Goal: Task Accomplishment & Management: Use online tool/utility

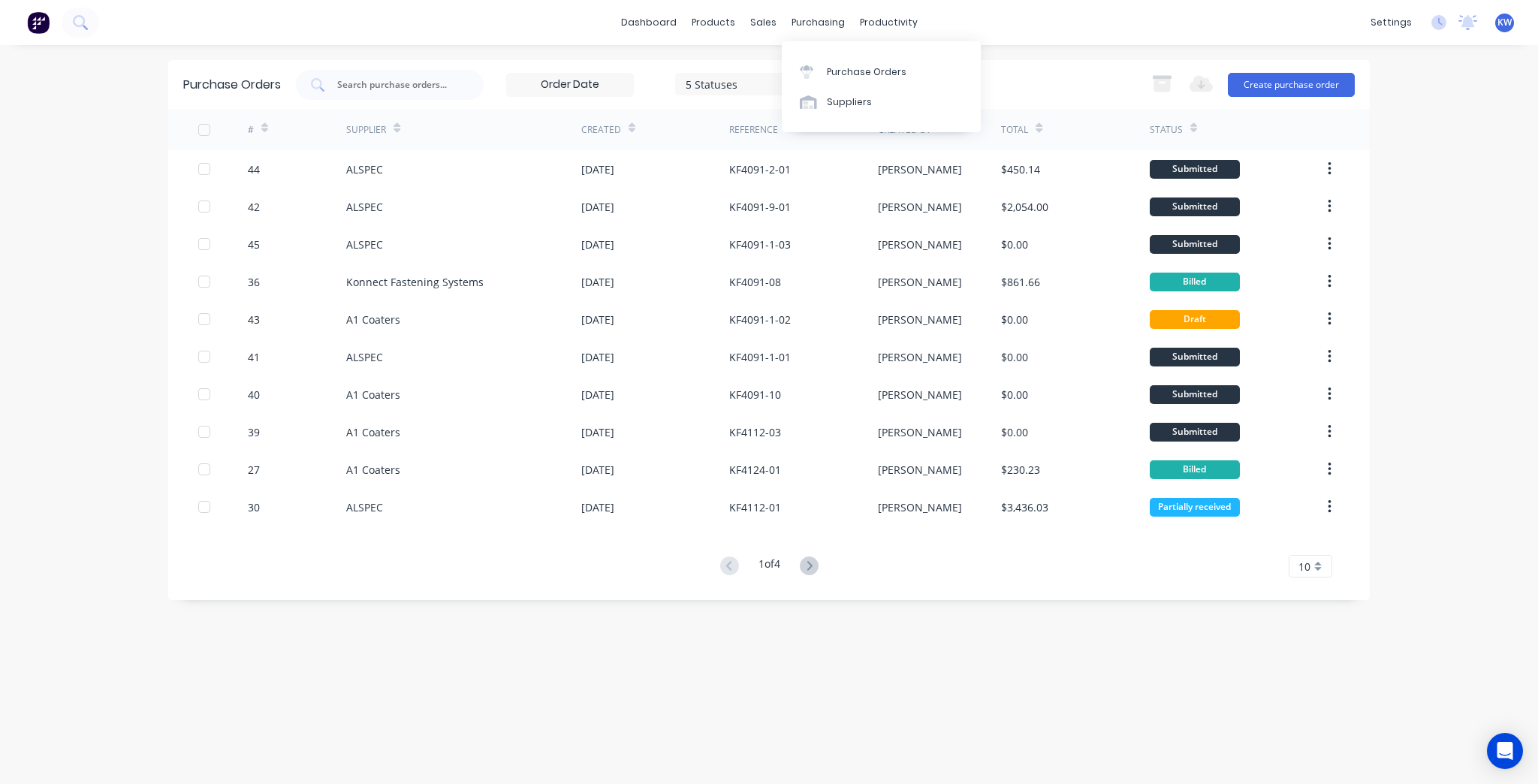
click at [855, 63] on link "Purchase Orders" at bounding box center [881, 71] width 199 height 30
click at [661, 24] on link "dashboard" at bounding box center [648, 23] width 71 height 23
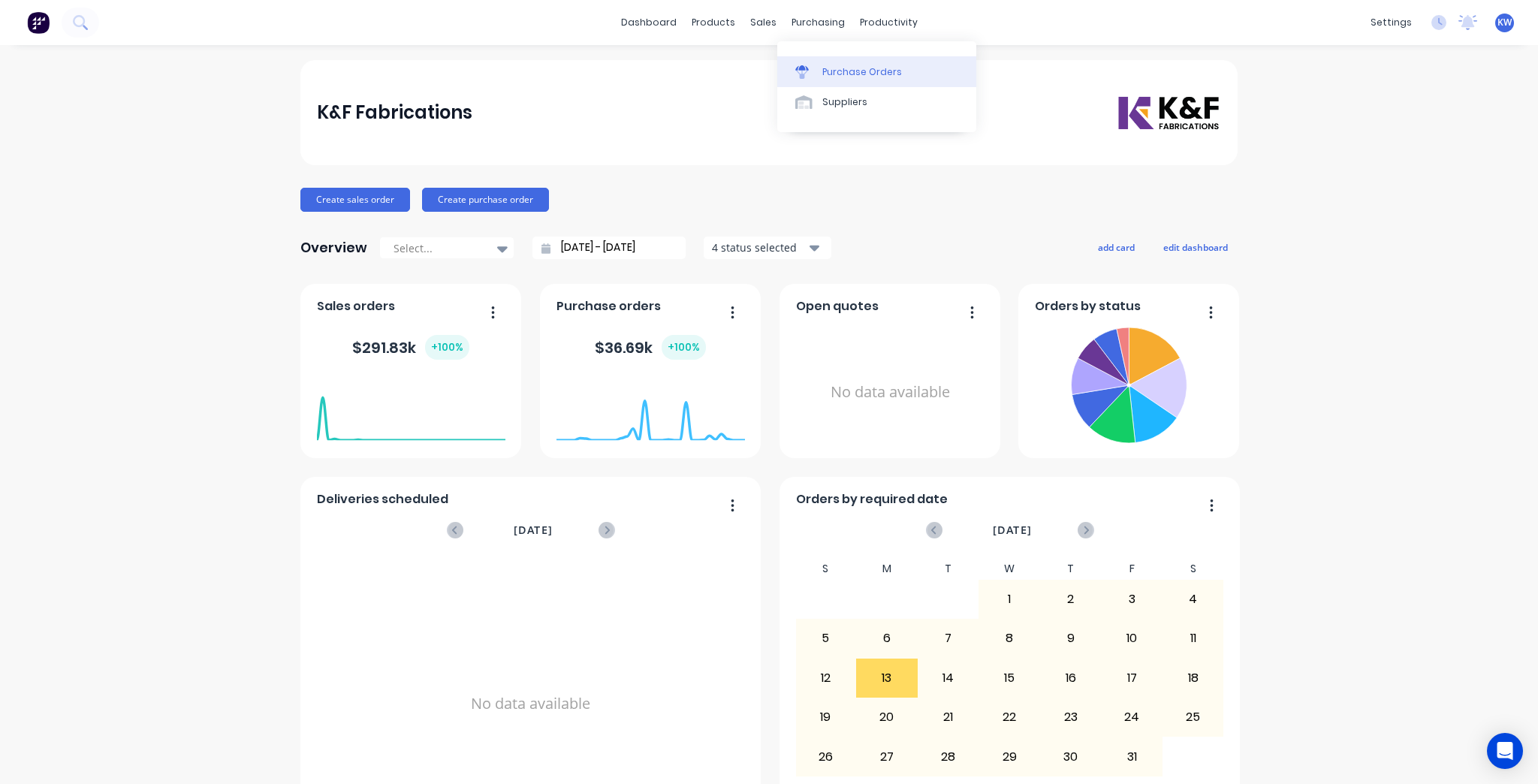
click at [834, 65] on div "Purchase Orders" at bounding box center [862, 72] width 80 height 14
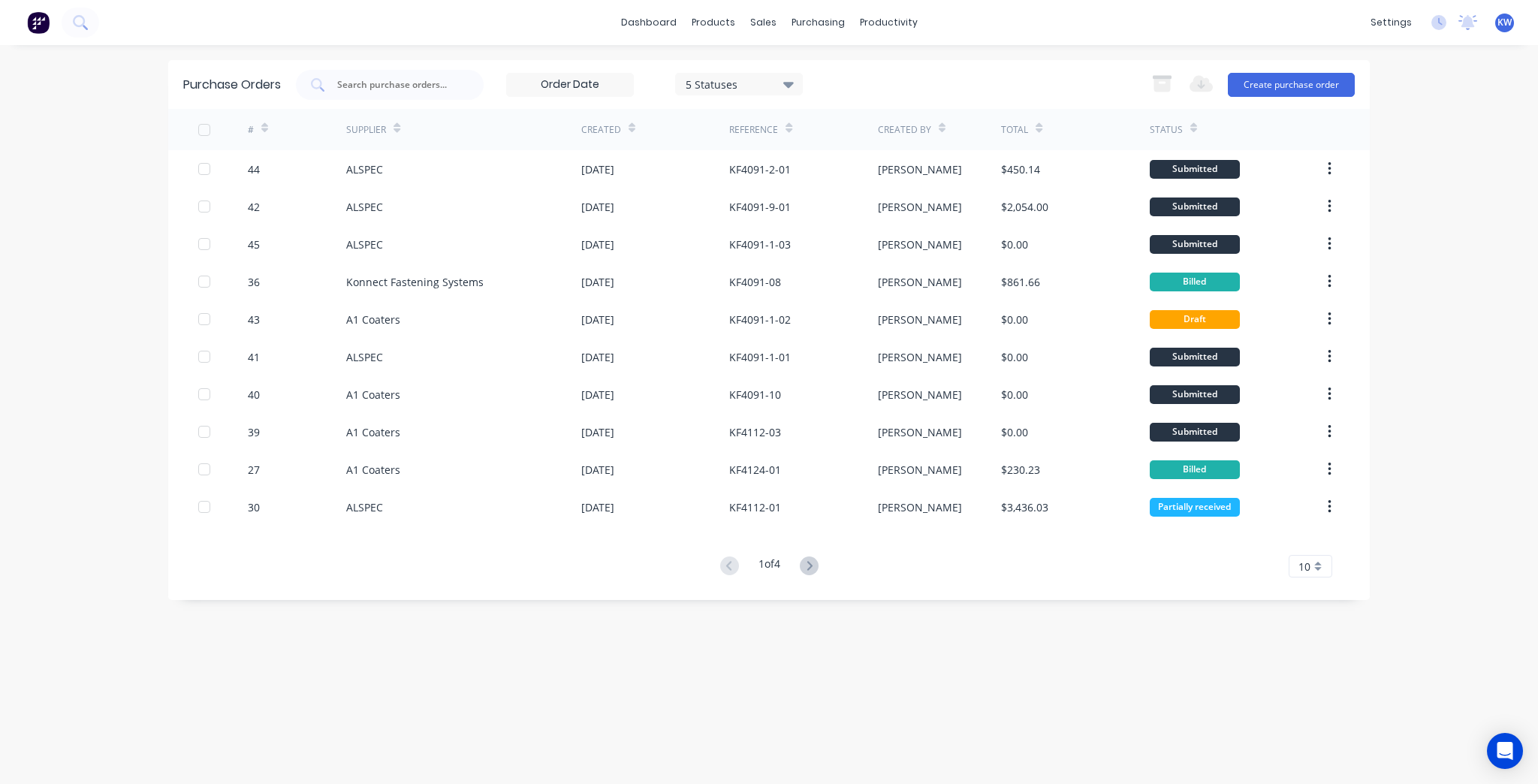
click at [700, 664] on div "Purchase Orders 5 Statuses 5 Statuses Export to Excel (XLSX) Create purchase or…" at bounding box center [769, 415] width 1201 height 709
click at [673, 24] on link "dashboard" at bounding box center [648, 23] width 71 height 23
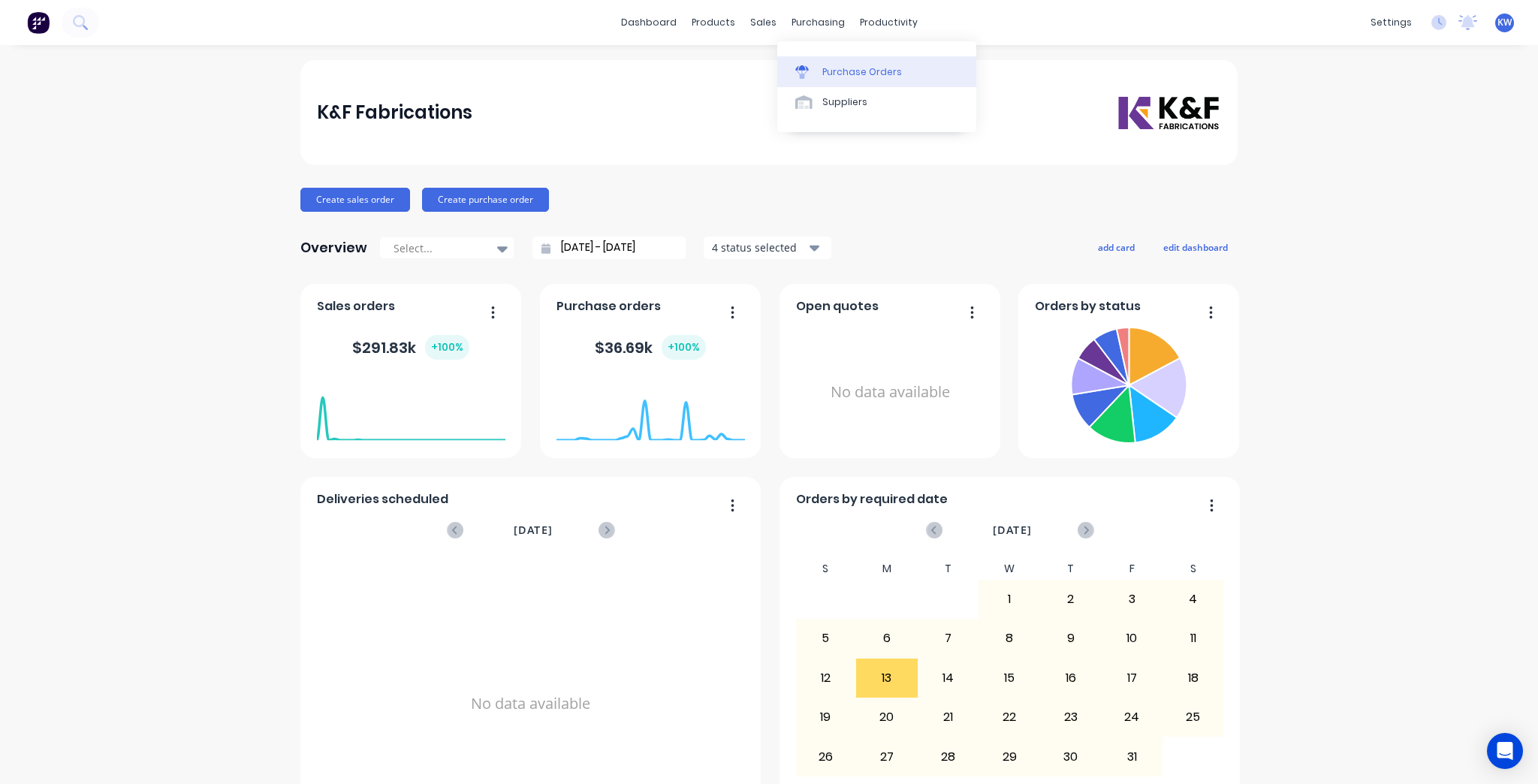
click at [826, 60] on link "Purchase Orders" at bounding box center [877, 71] width 199 height 30
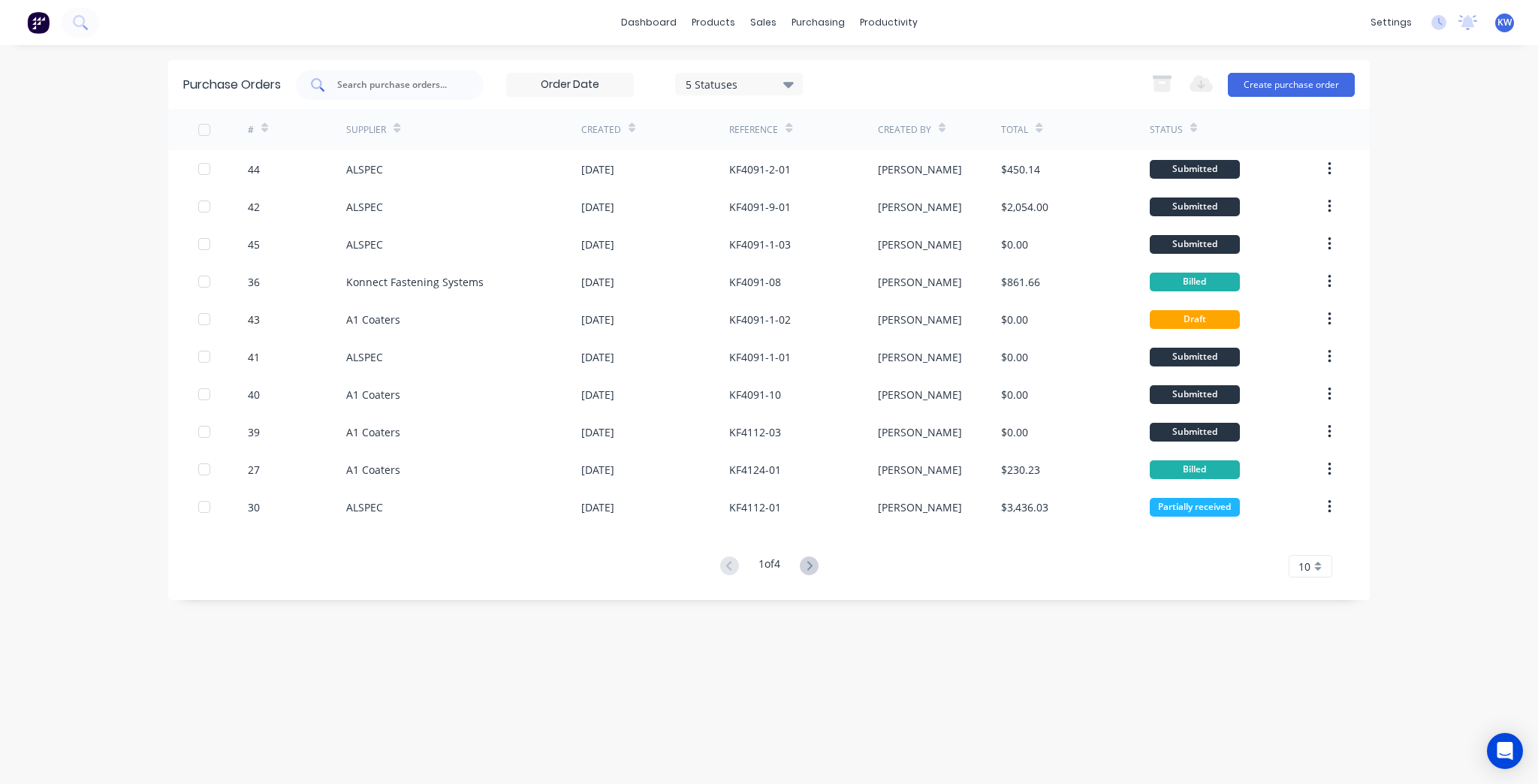
click at [407, 79] on input "text" at bounding box center [398, 85] width 124 height 15
type input "alspec"
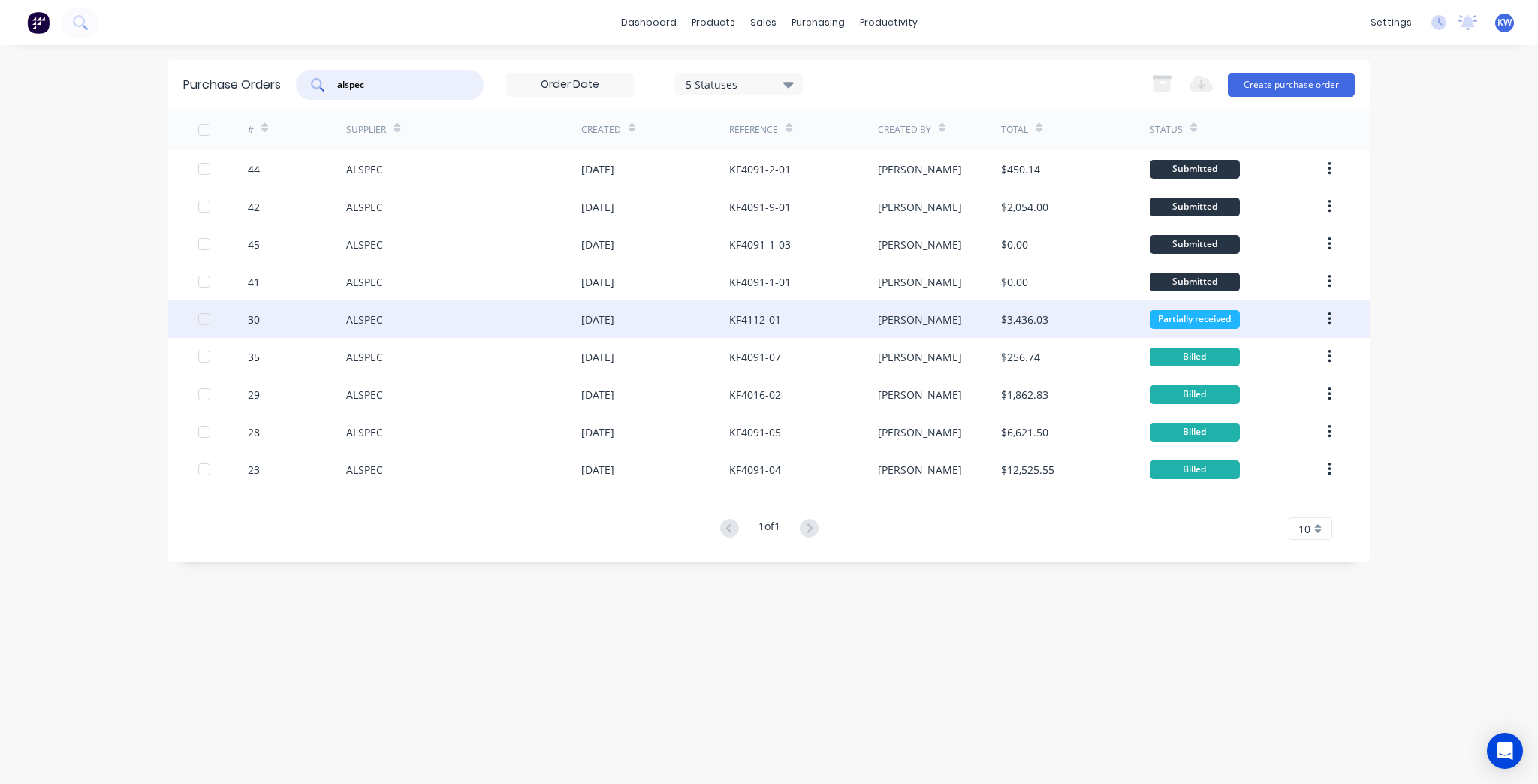
click at [1015, 308] on div "$3,436.03" at bounding box center [1075, 319] width 148 height 37
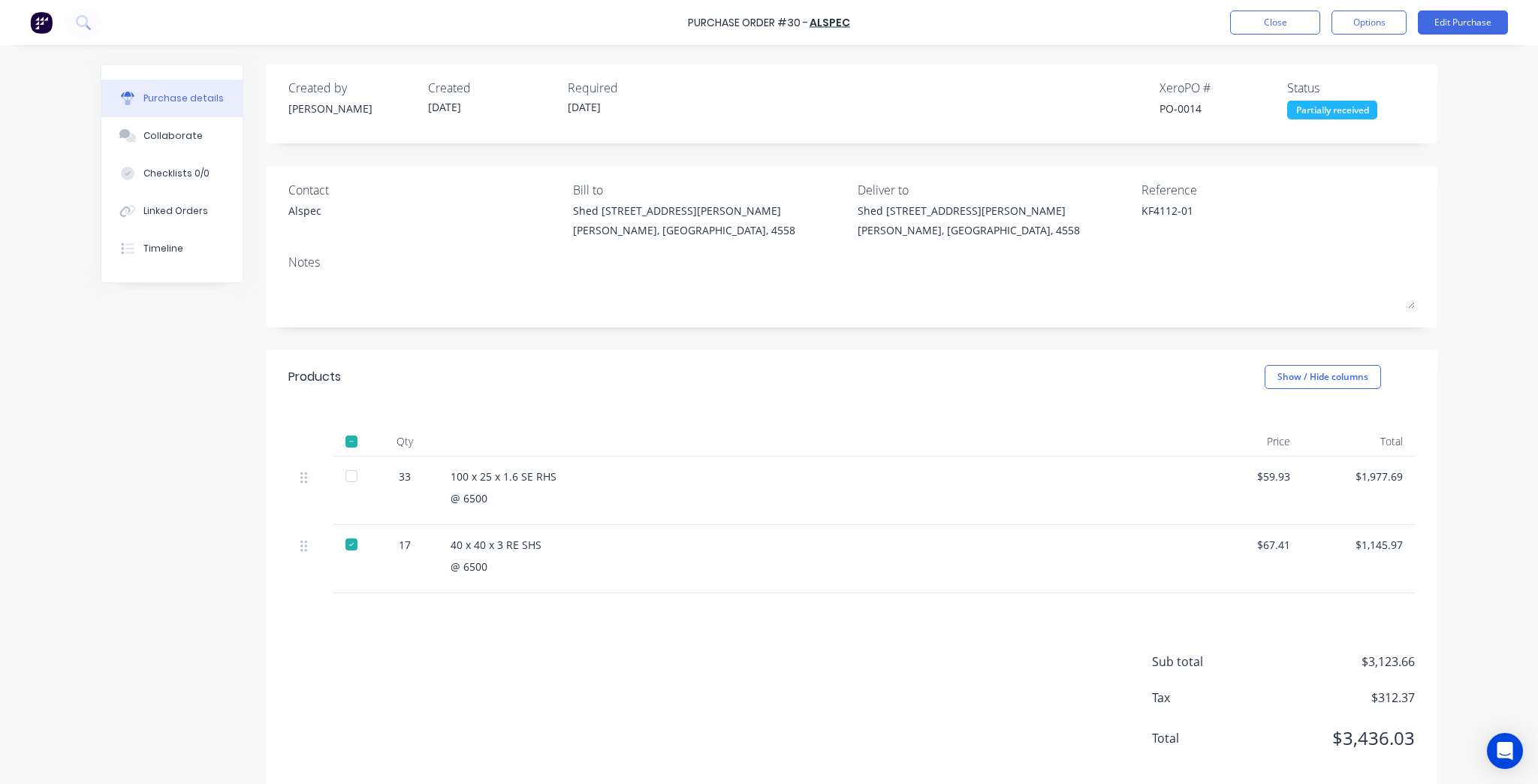
click at [354, 475] on div at bounding box center [351, 476] width 30 height 30
click at [1368, 24] on button "Options" at bounding box center [1369, 23] width 75 height 24
click at [1335, 94] on div "Convert to Bill" at bounding box center [1335, 91] width 115 height 22
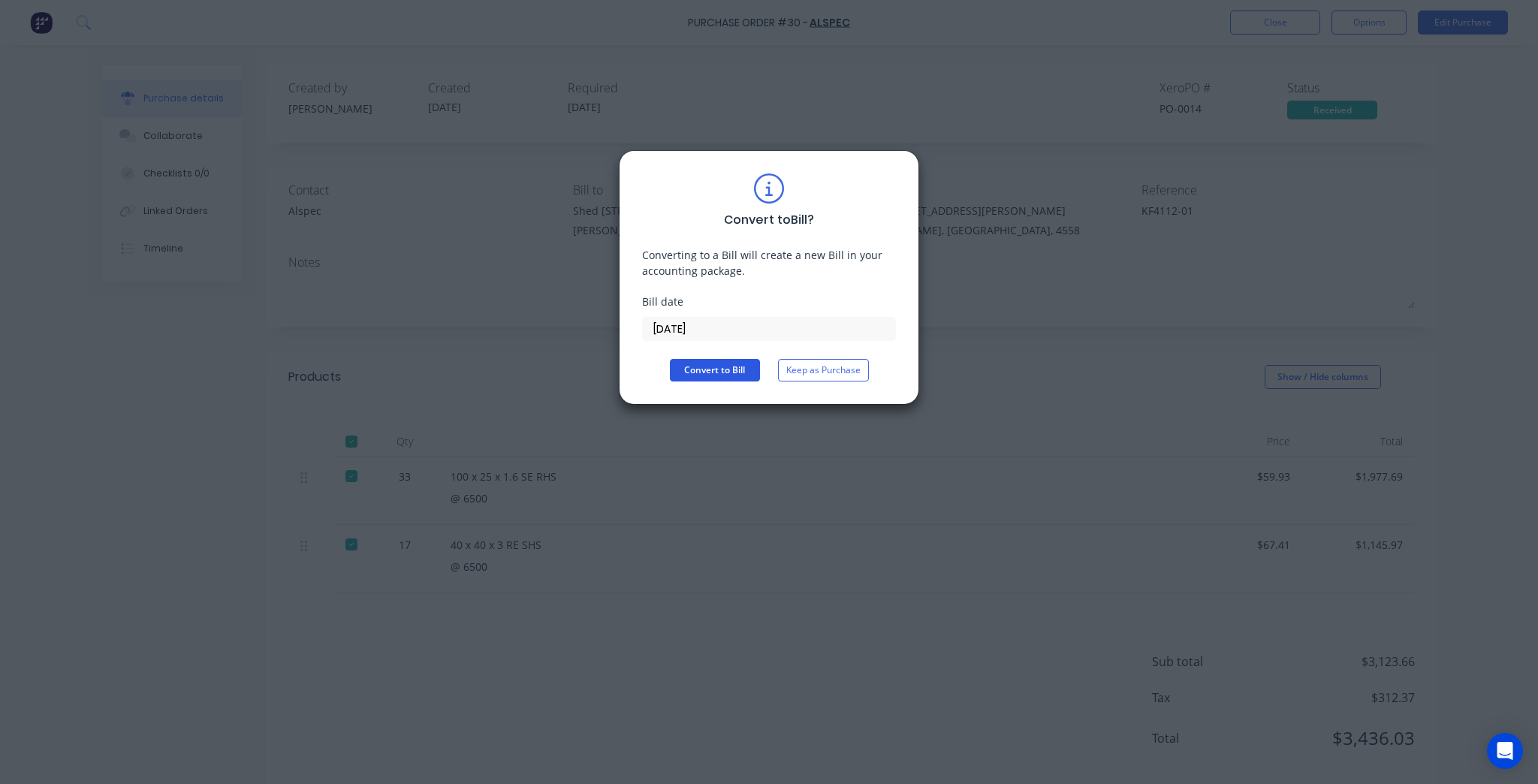
click at [712, 369] on button "Convert to Bill" at bounding box center [715, 370] width 90 height 23
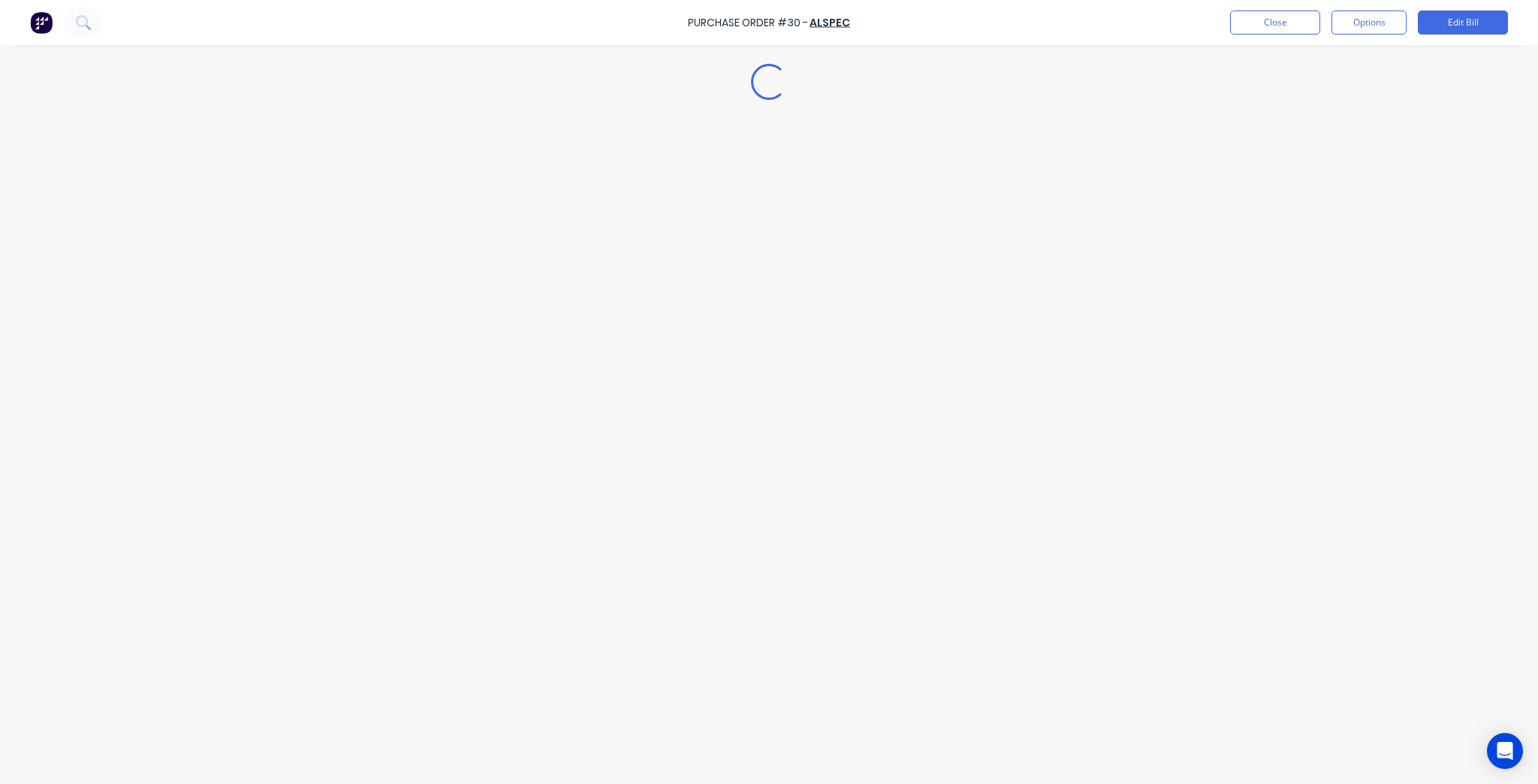
type textarea "x"
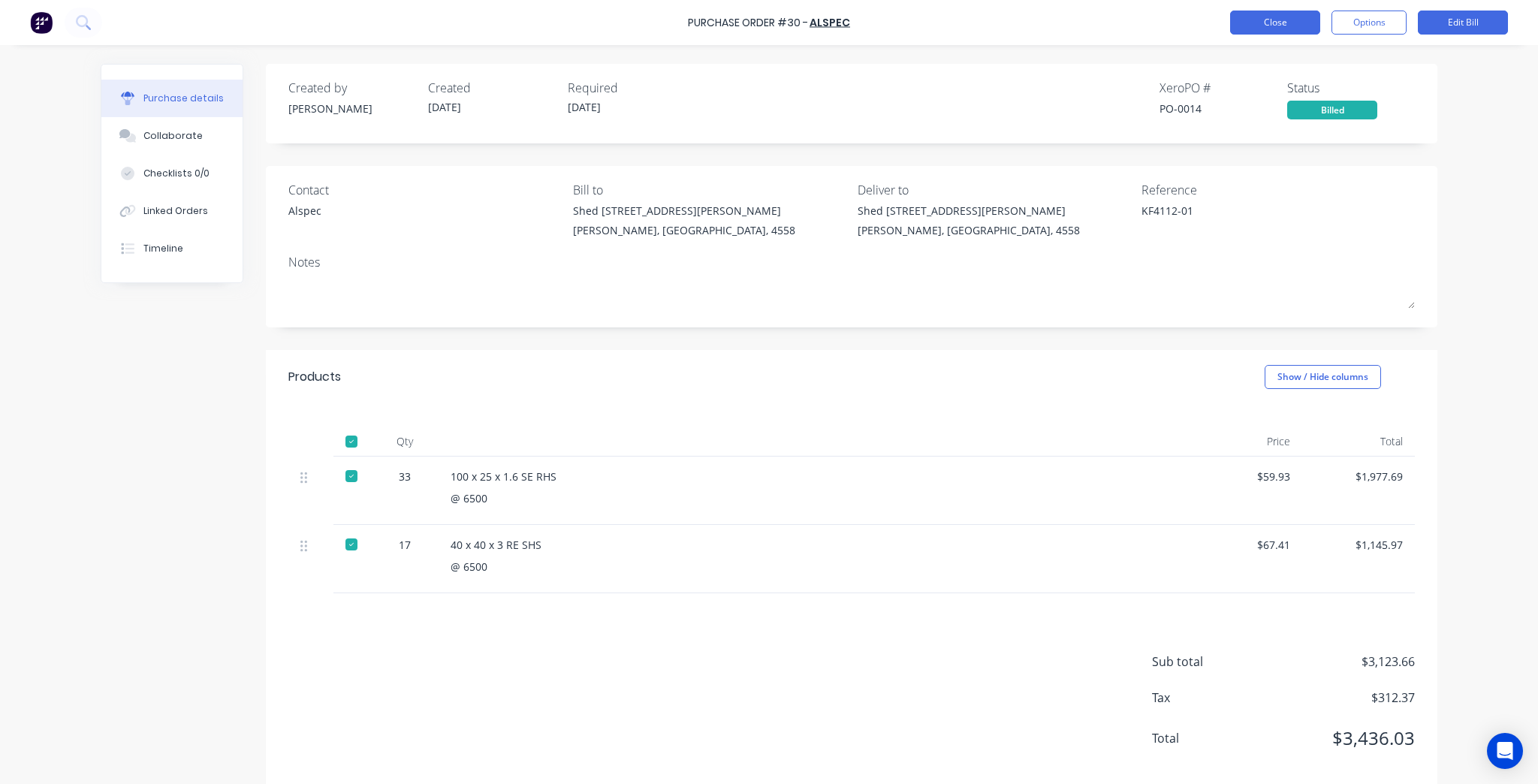
click at [1295, 11] on button "Close" at bounding box center [1275, 23] width 90 height 24
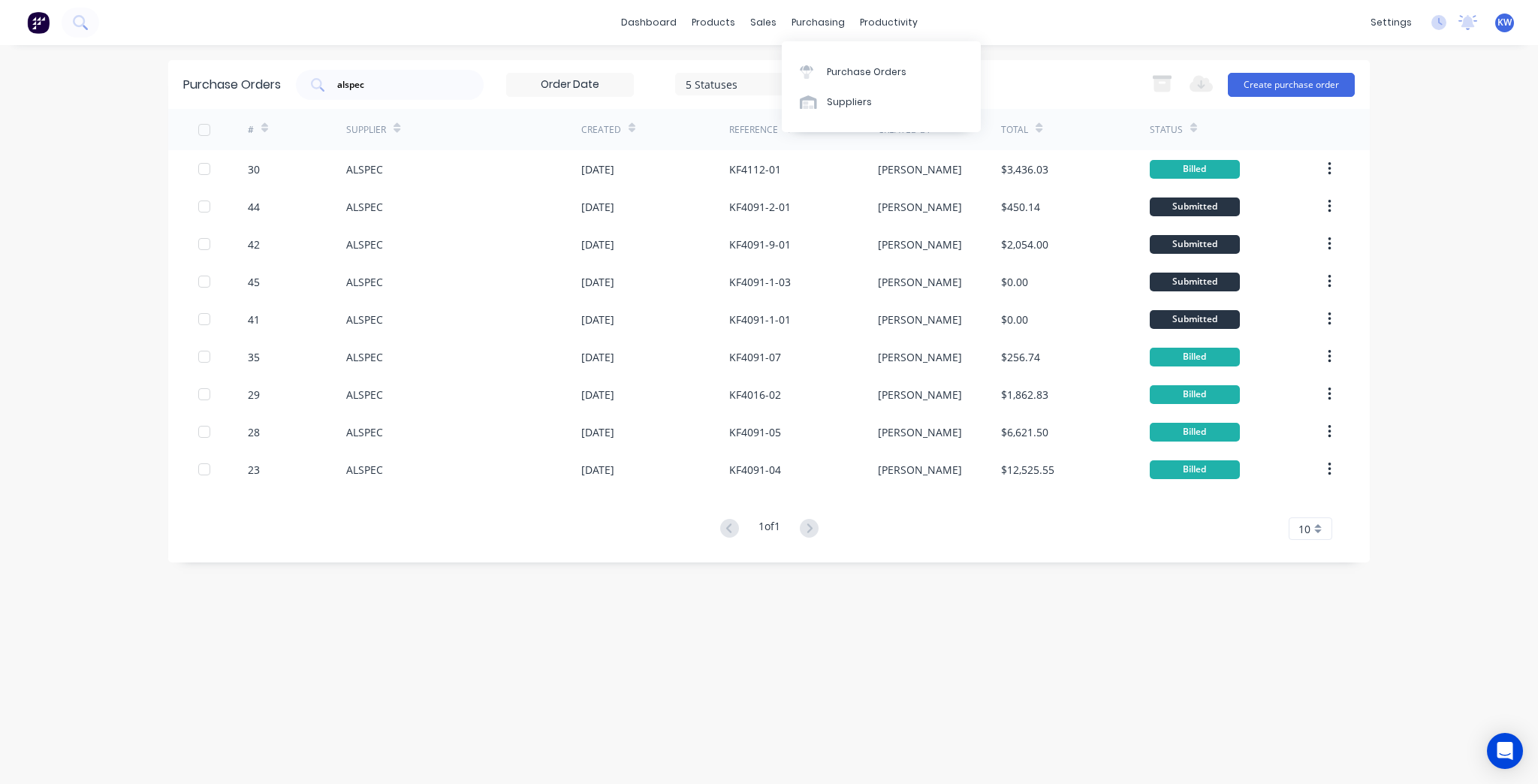
click at [817, 54] on div "Purchase Orders Suppliers" at bounding box center [881, 87] width 199 height 91
click at [816, 63] on link "Purchase Orders" at bounding box center [881, 71] width 199 height 30
click at [430, 84] on input "alspec" at bounding box center [398, 85] width 124 height 15
drag, startPoint x: 430, startPoint y: 84, endPoint x: 568, endPoint y: 7, distance: 158.0
click at [430, 84] on input "alspec" at bounding box center [398, 85] width 124 height 15
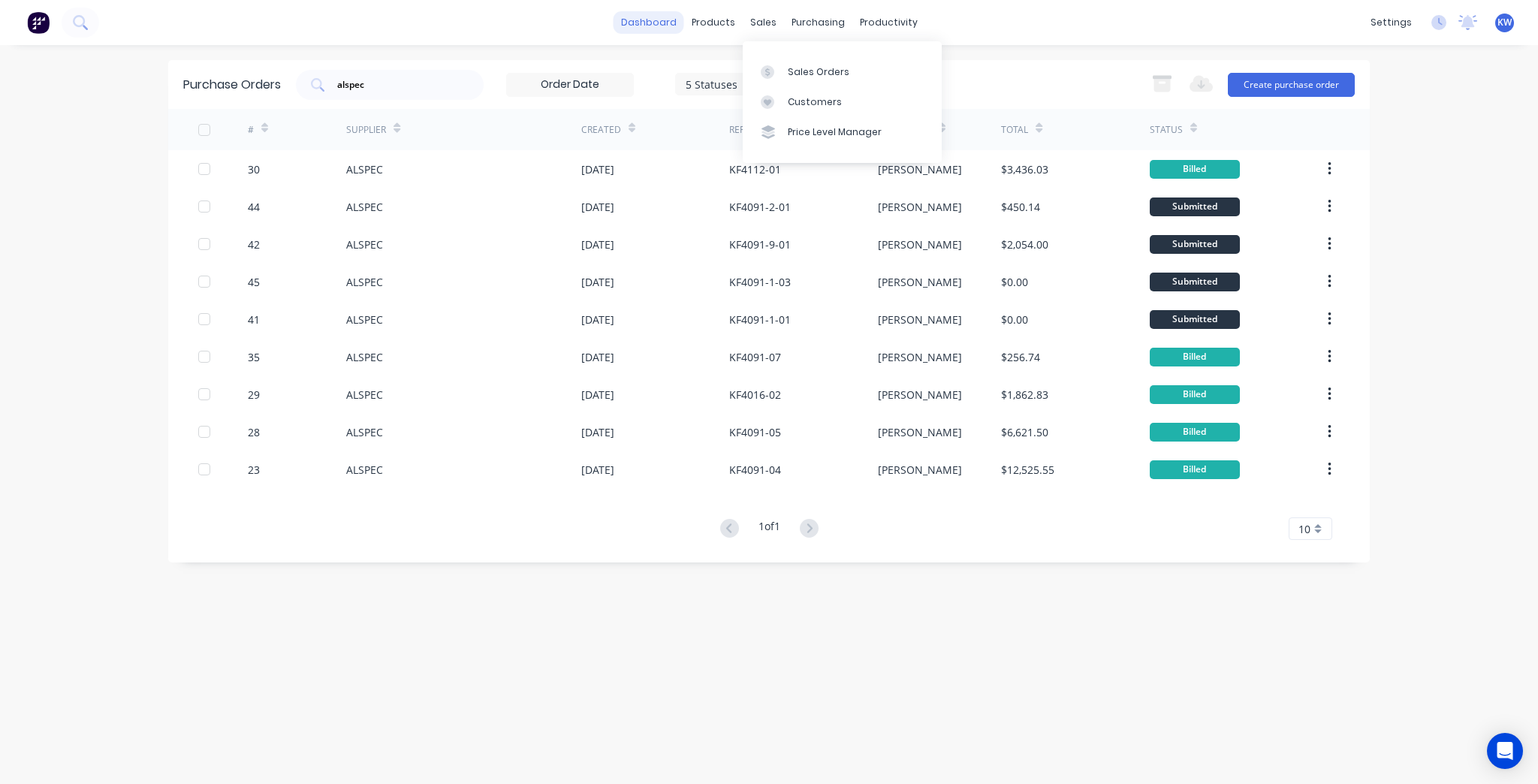
click at [651, 22] on link "dashboard" at bounding box center [648, 23] width 71 height 23
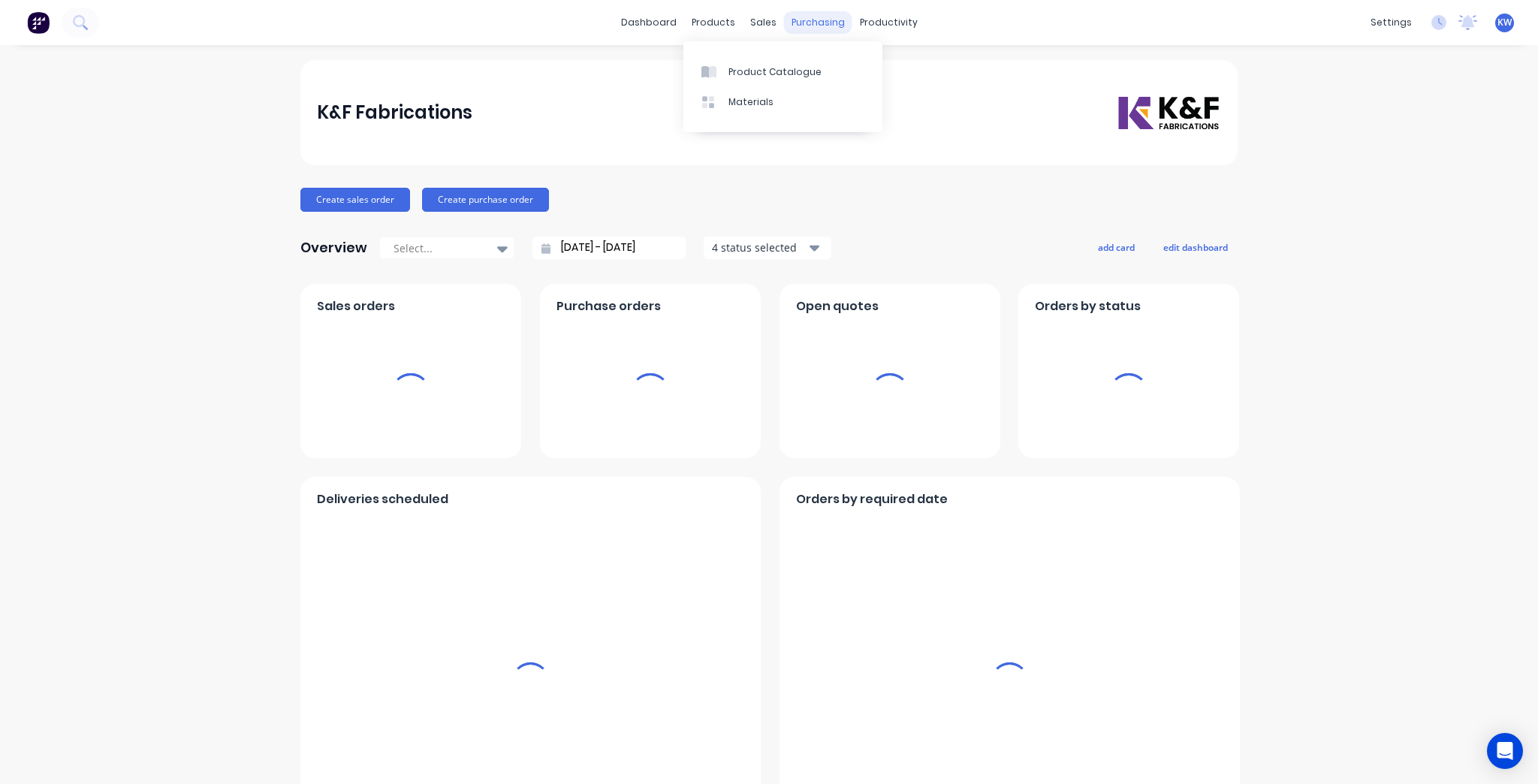
click at [827, 15] on div "purchasing" at bounding box center [818, 23] width 68 height 23
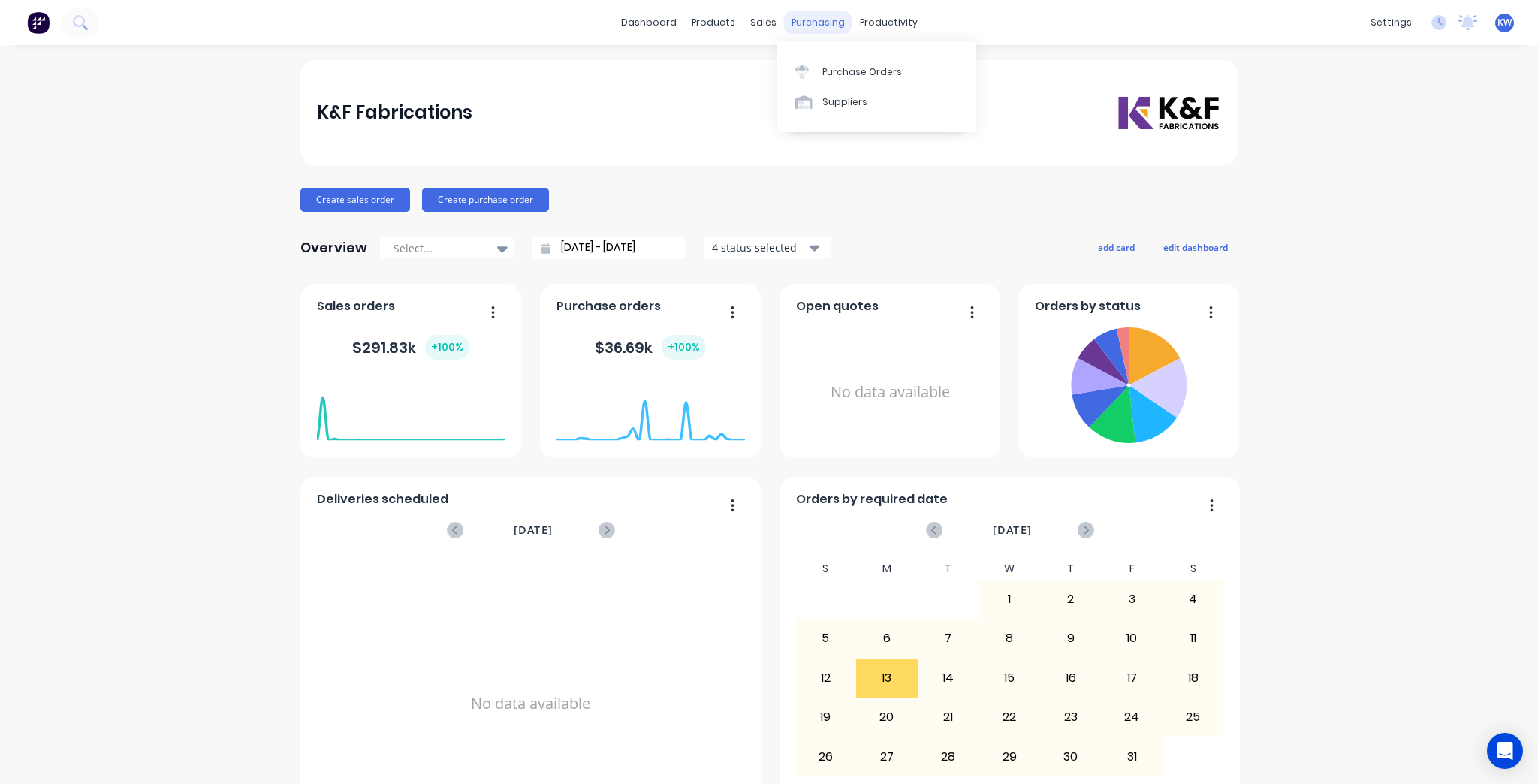
click at [834, 33] on div "purchasing" at bounding box center [818, 23] width 68 height 23
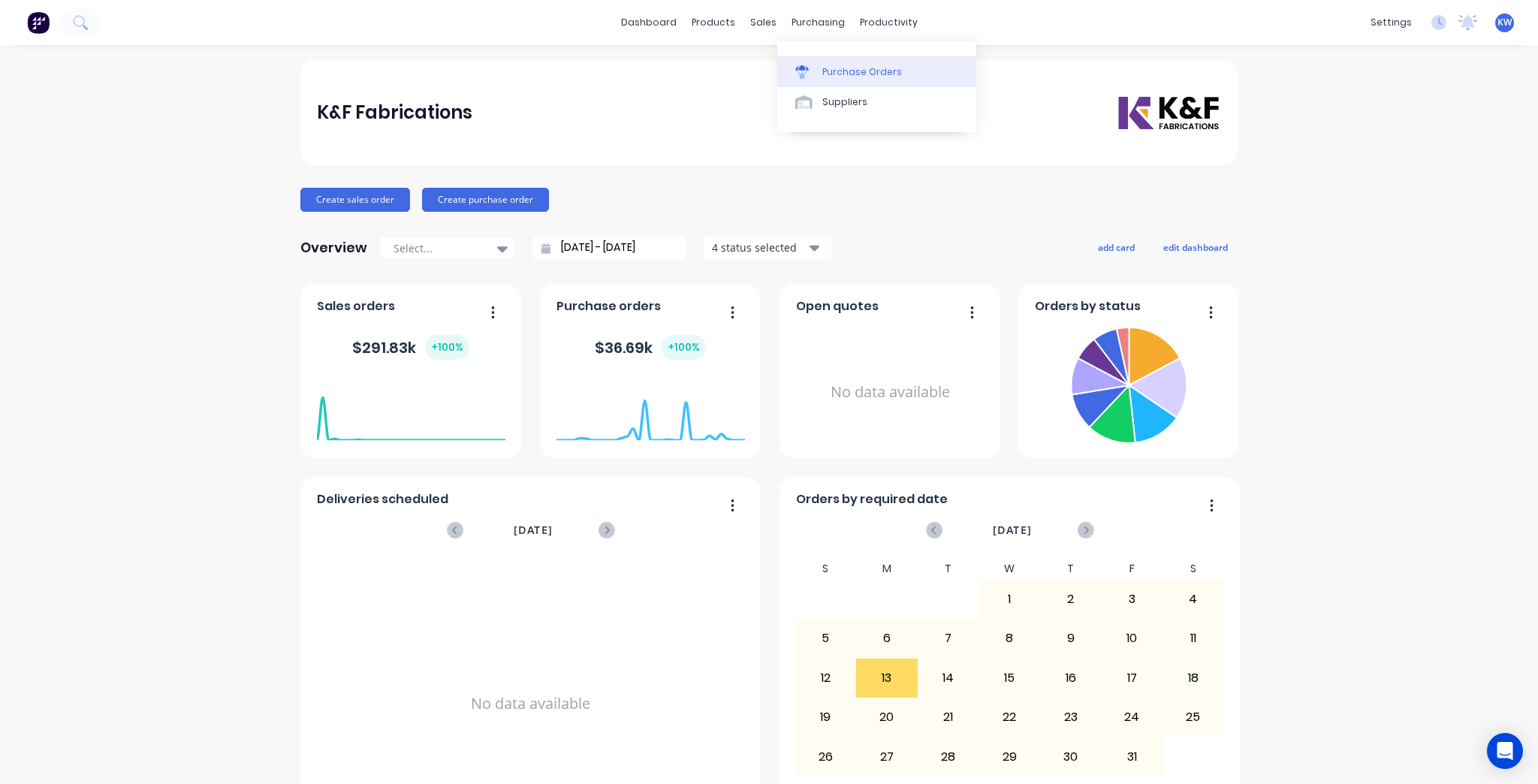
click at [834, 75] on div "Purchase Orders" at bounding box center [862, 72] width 80 height 14
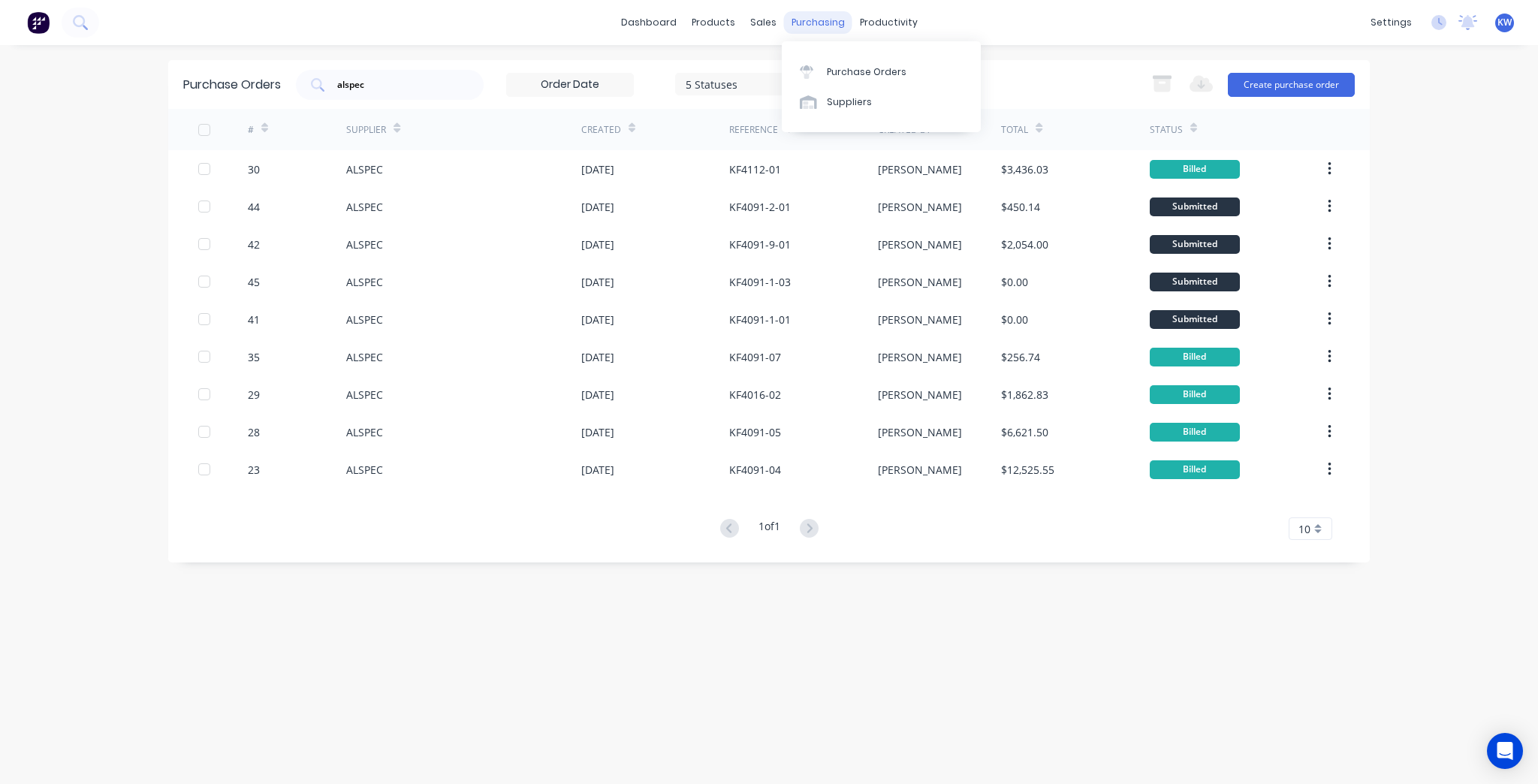
click at [800, 18] on div "purchasing" at bounding box center [818, 23] width 68 height 23
click at [402, 66] on div "Purchase Orders alspec 5 Statuses 5 Statuses Export to Excel (XLSX) Create purc…" at bounding box center [769, 85] width 1201 height 49
click at [399, 75] on div "alspec" at bounding box center [390, 85] width 188 height 30
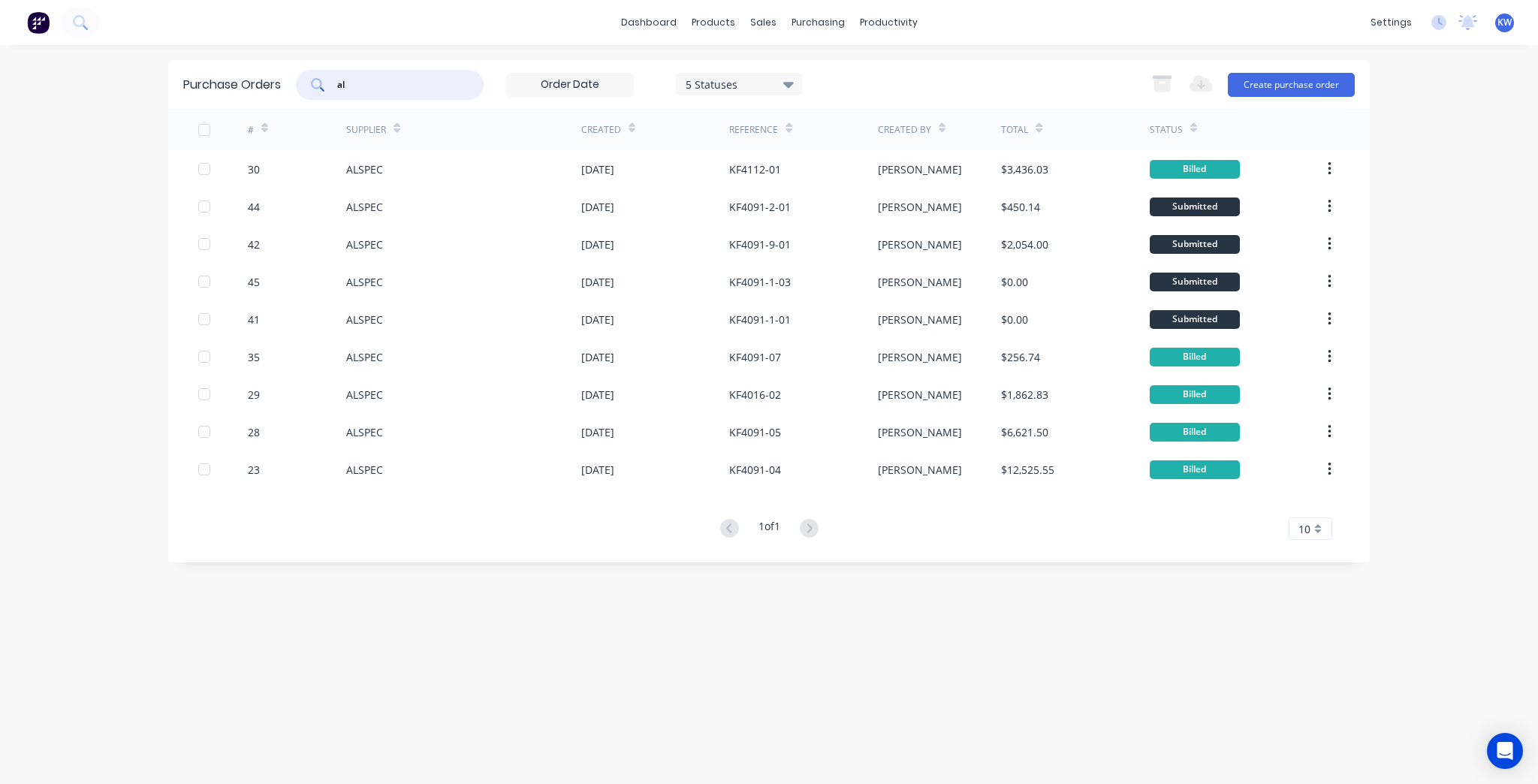
type input "a"
click at [1087, 54] on div "dashboard products sales purchasing productivity dashboard products Product Cat…" at bounding box center [769, 392] width 1538 height 784
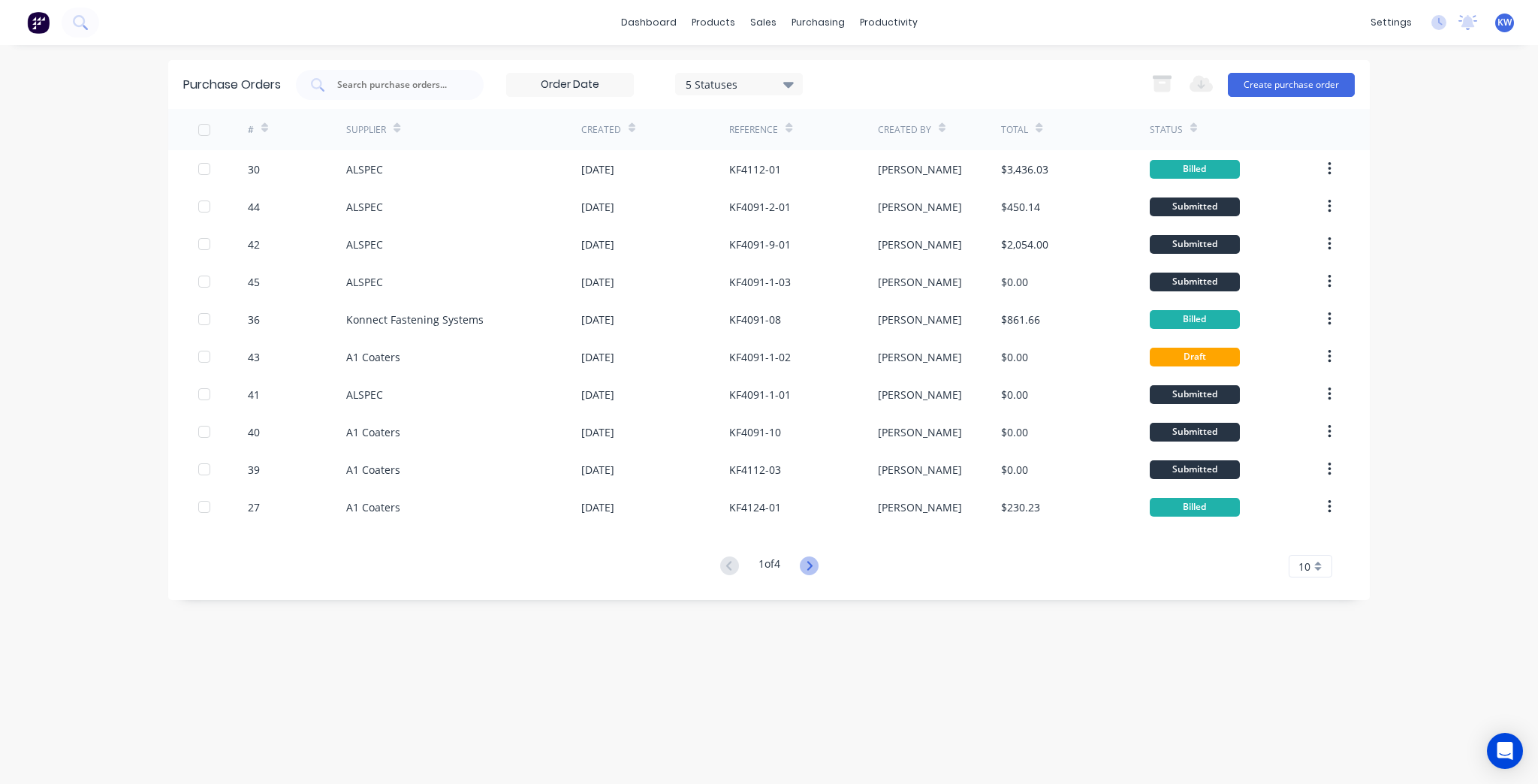
click at [817, 573] on icon at bounding box center [808, 565] width 19 height 19
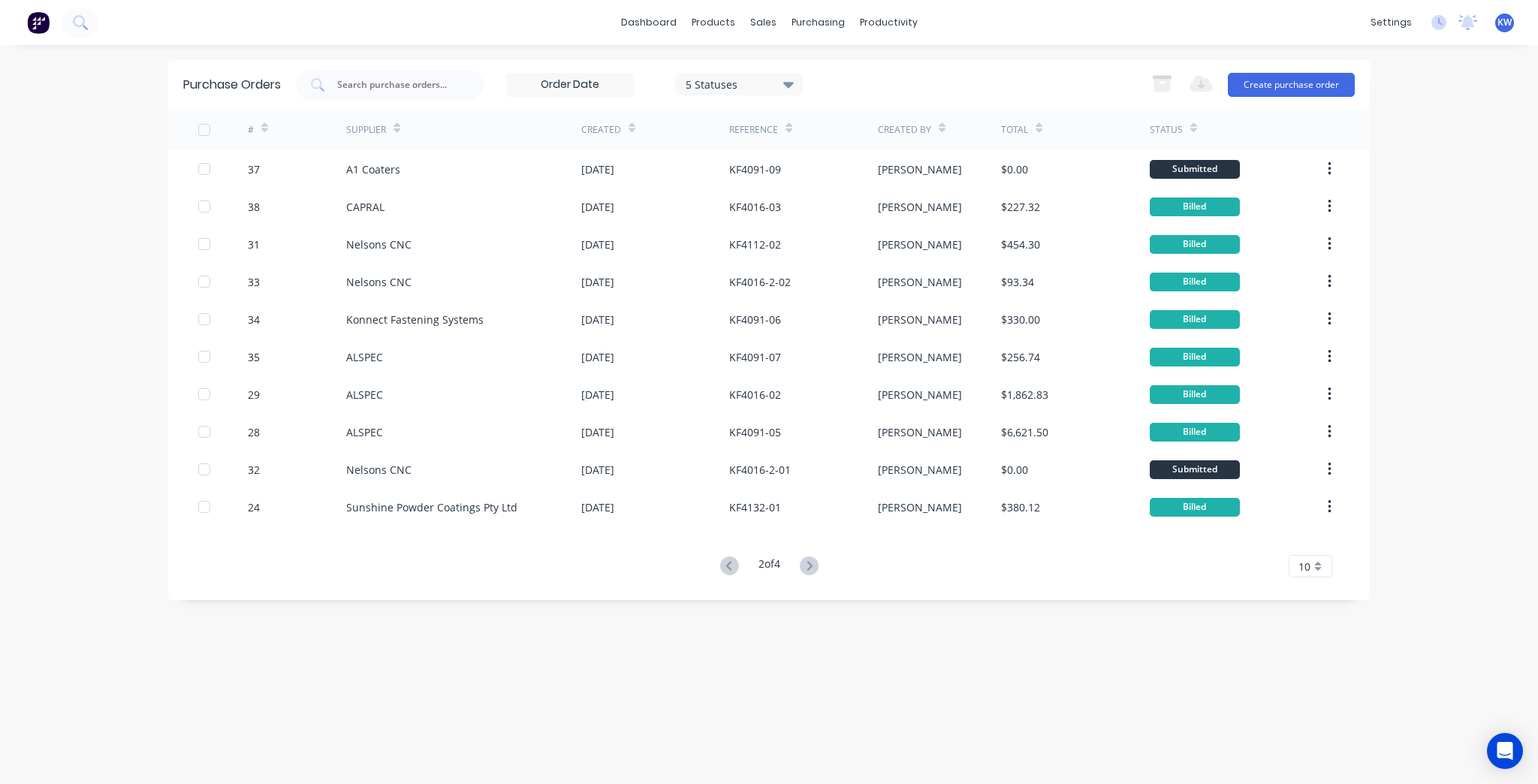
click at [817, 573] on icon at bounding box center [808, 565] width 19 height 19
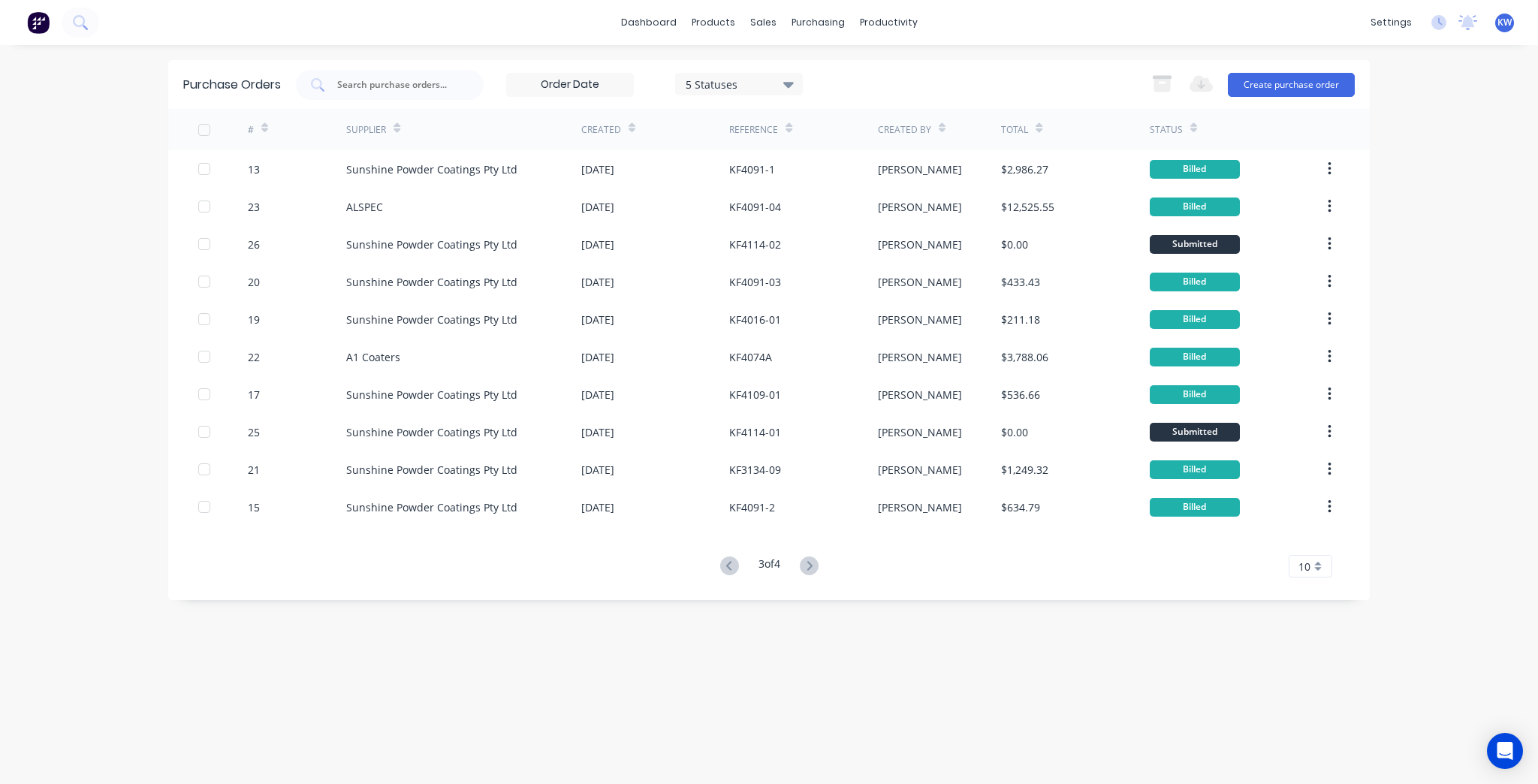
click at [817, 573] on icon at bounding box center [808, 565] width 19 height 19
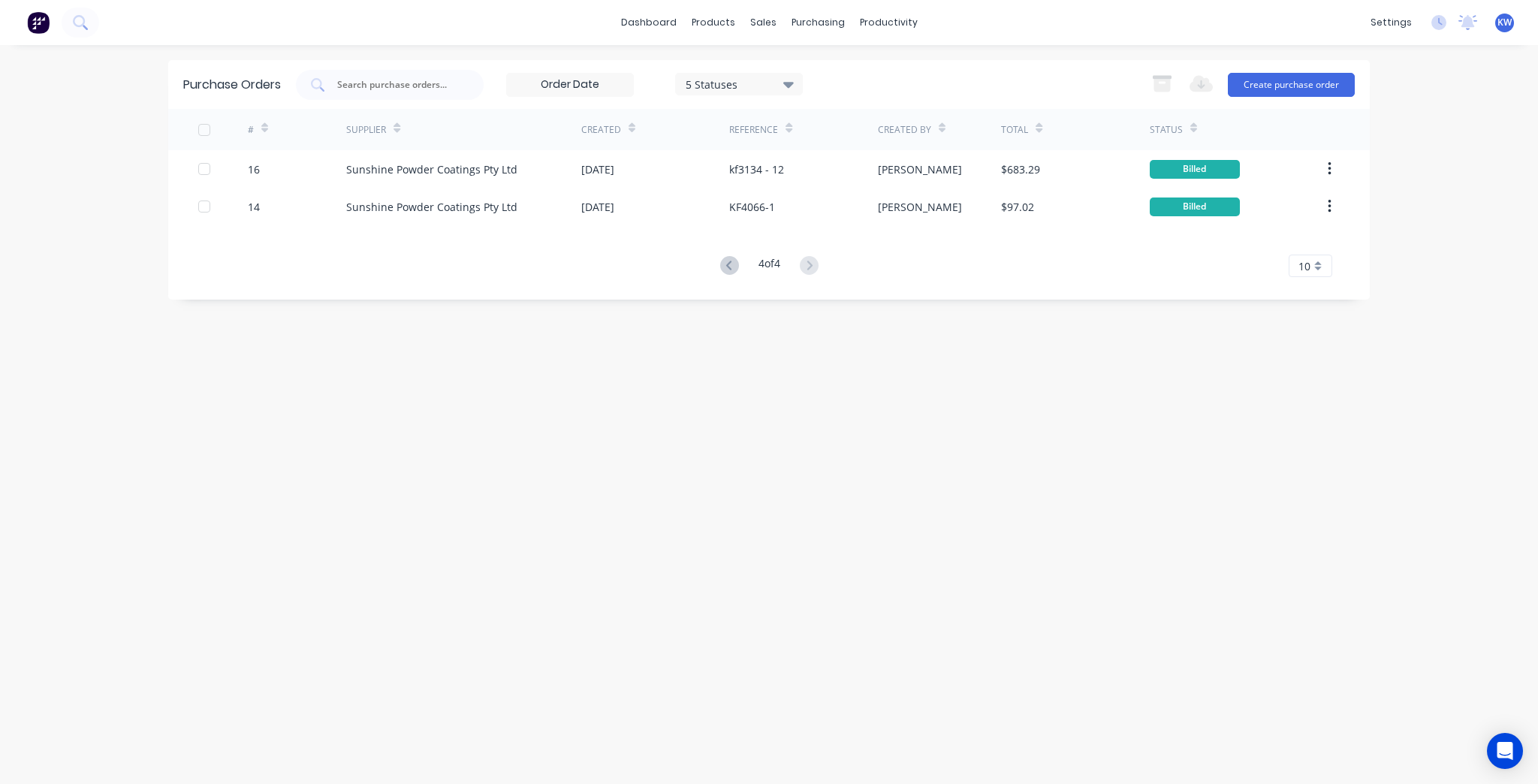
click at [721, 277] on button at bounding box center [730, 266] width 28 height 22
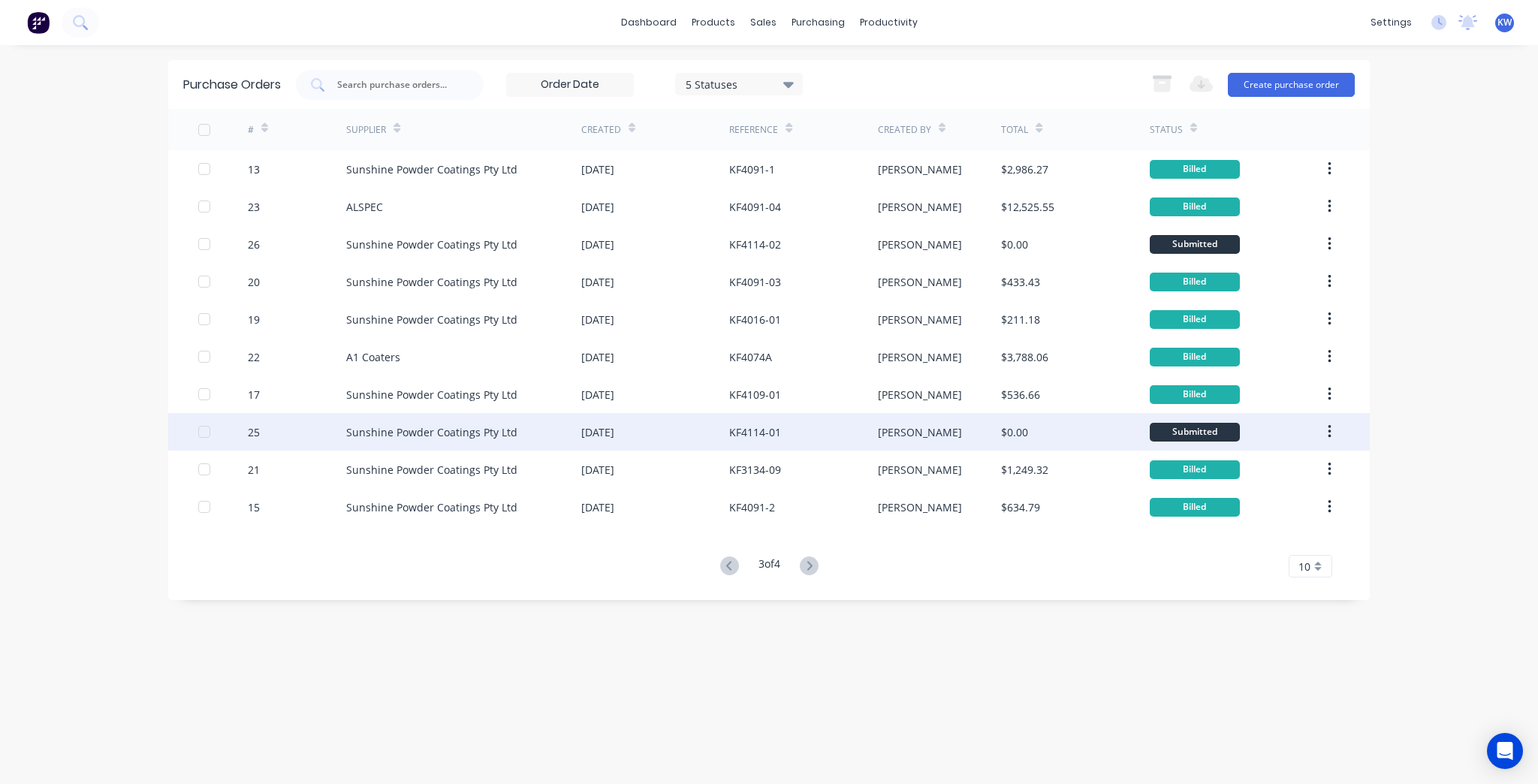
click at [834, 444] on div "KF4114-01" at bounding box center [804, 432] width 148 height 37
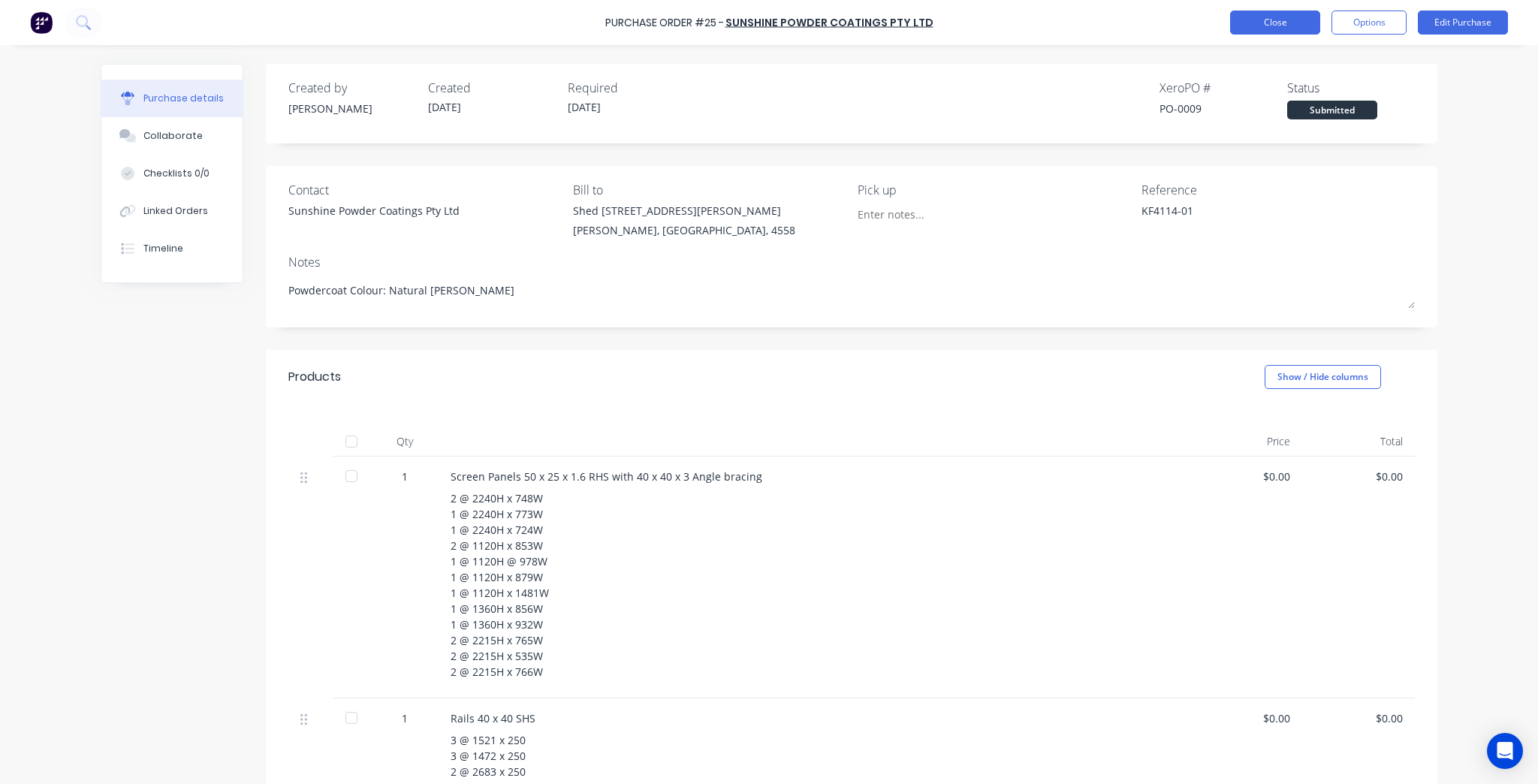
click at [1253, 15] on button "Close" at bounding box center [1275, 23] width 90 height 24
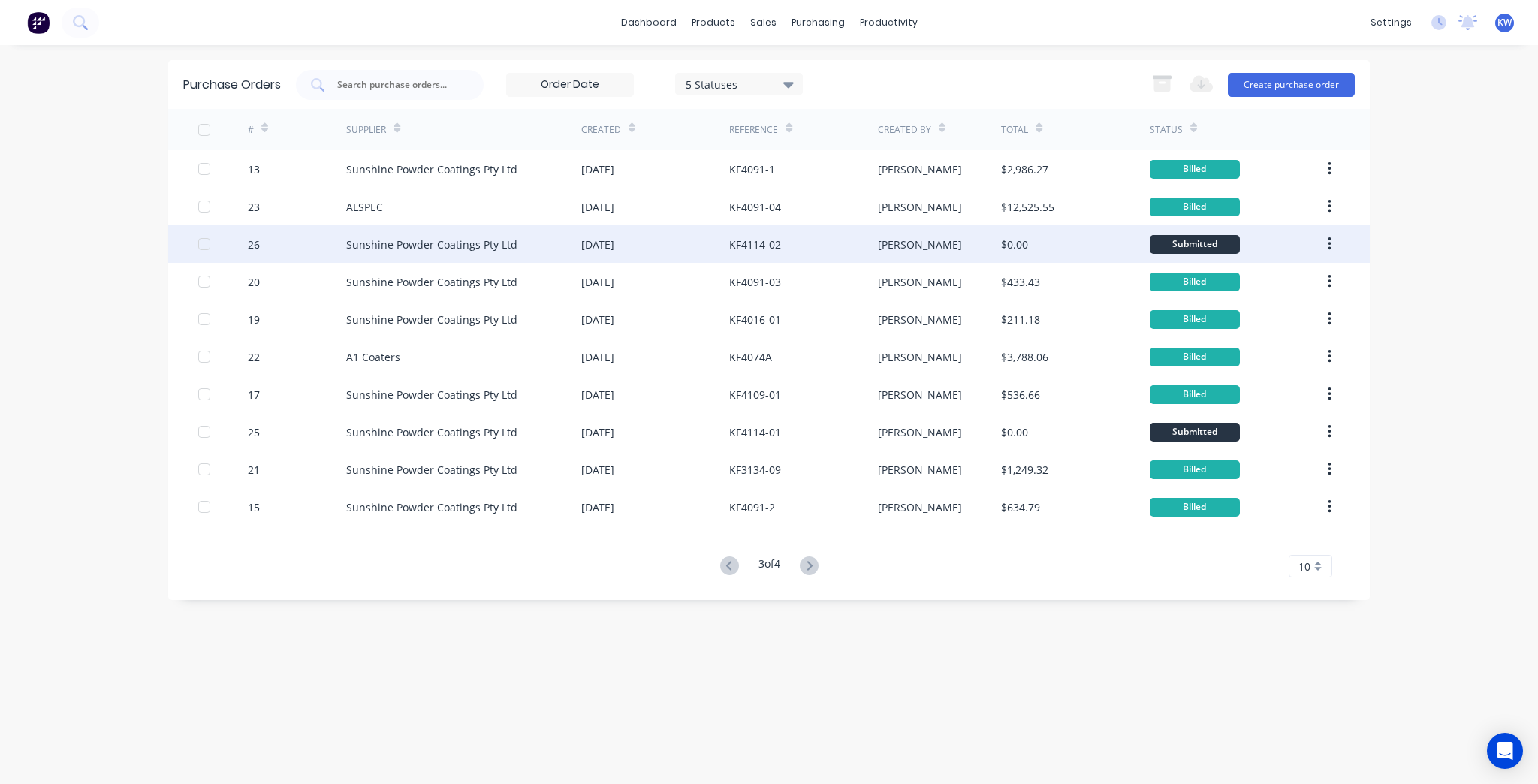
click at [1015, 243] on div "$0.00" at bounding box center [1014, 244] width 27 height 15
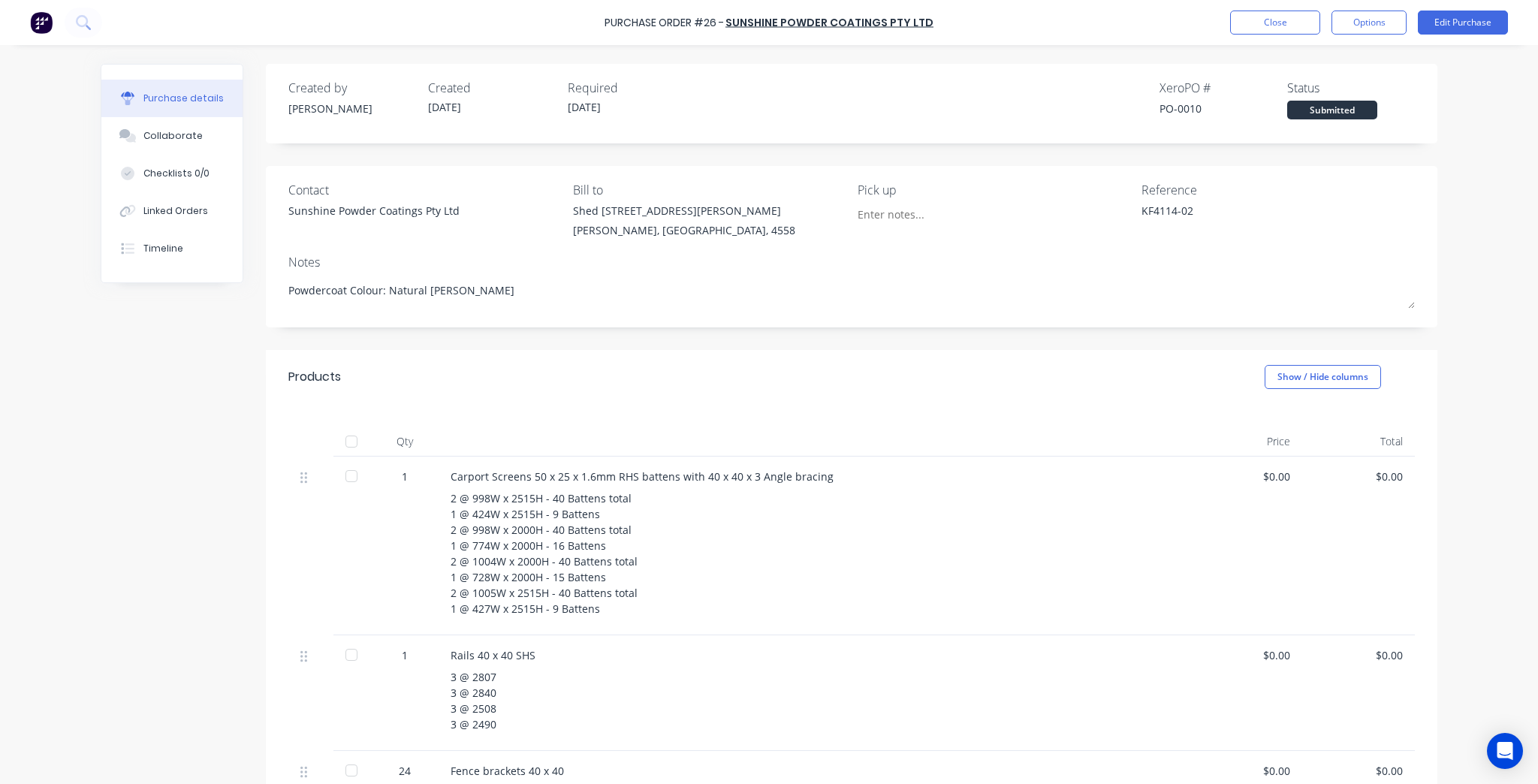
drag, startPoint x: 1370, startPoint y: 28, endPoint x: 1382, endPoint y: 146, distance: 118.6
click at [1382, 146] on div "Purchase Order #26 - Sunshine Powder Coatings Pty Ltd Close Options Edit Purcha…" at bounding box center [769, 392] width 1538 height 784
click at [1258, 18] on button "Close" at bounding box center [1275, 23] width 90 height 24
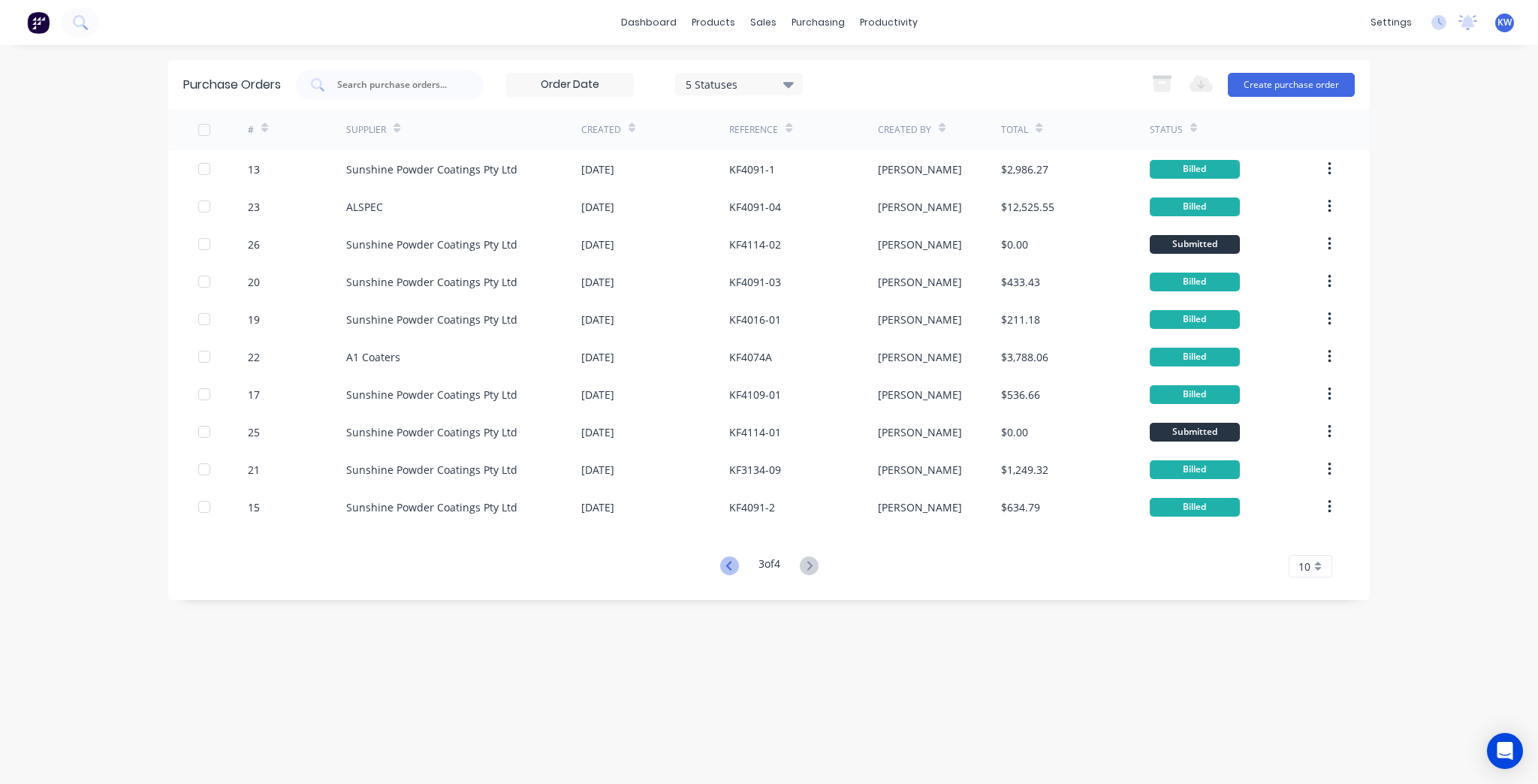
click at [721, 574] on icon at bounding box center [730, 565] width 19 height 19
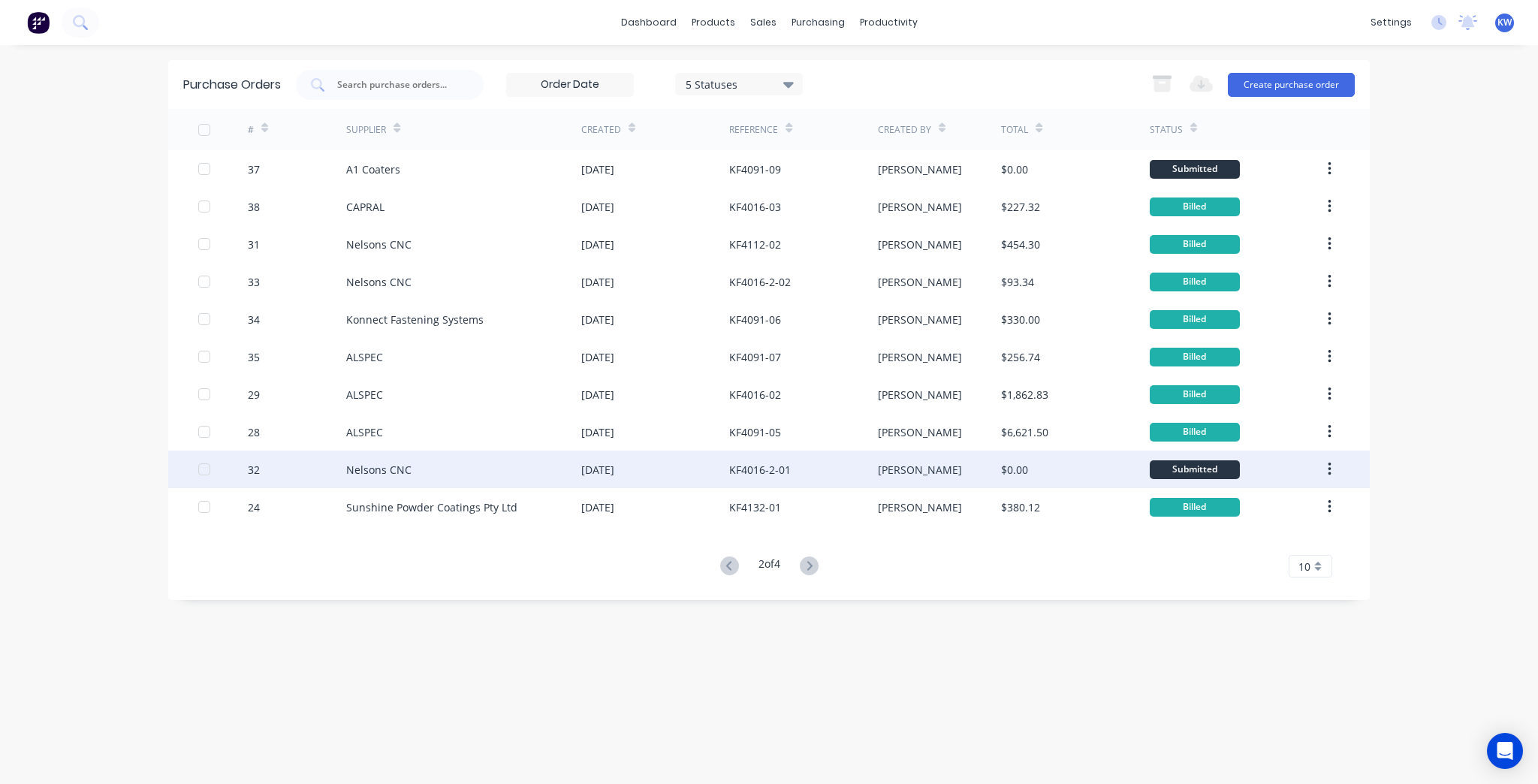
click at [882, 464] on div "[PERSON_NAME]" at bounding box center [919, 469] width 84 height 15
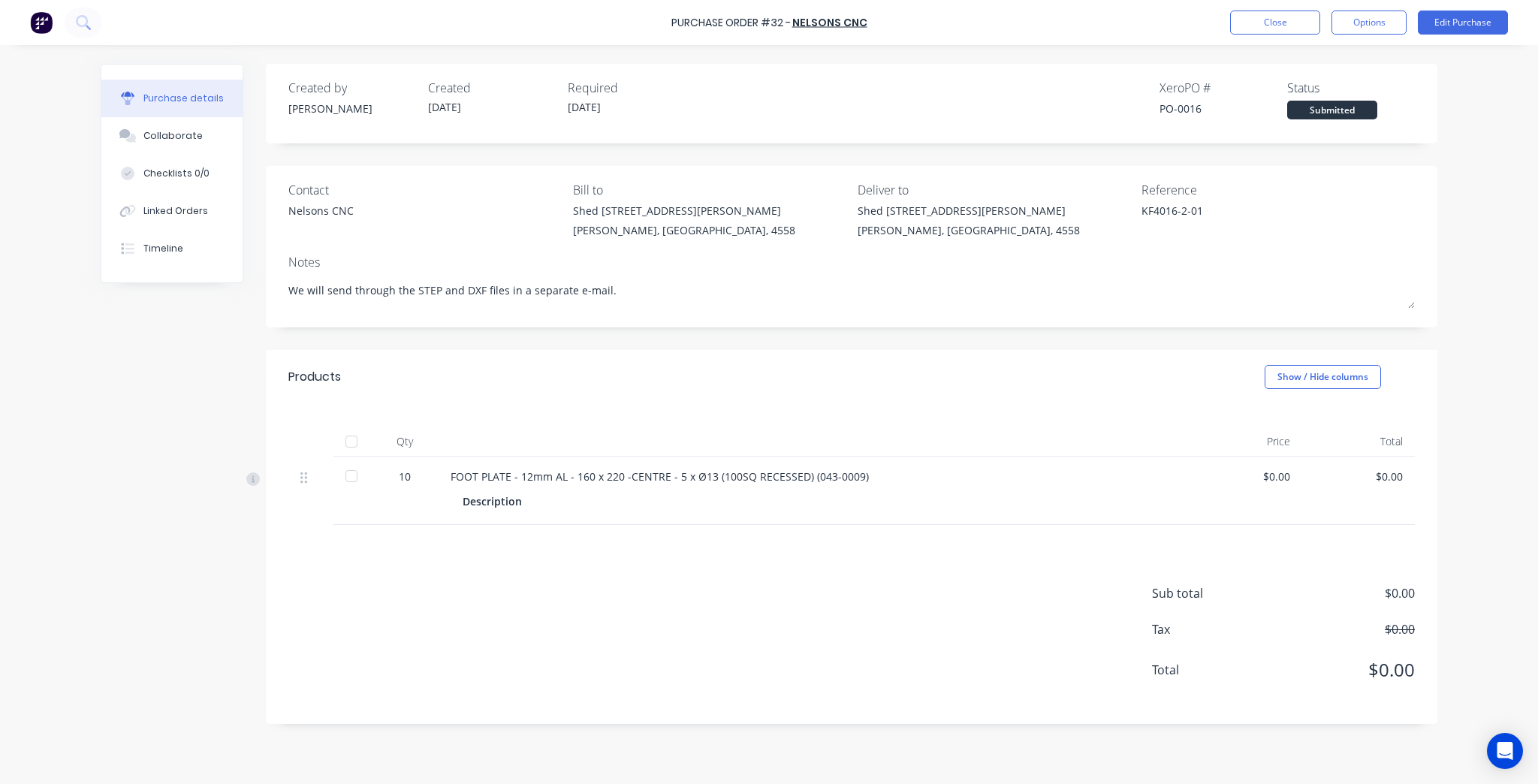
click at [1172, 111] on div "PO-0016" at bounding box center [1223, 108] width 128 height 15
copy div "PO-0016"
drag, startPoint x: 147, startPoint y: 270, endPoint x: 157, endPoint y: 251, distance: 21.5
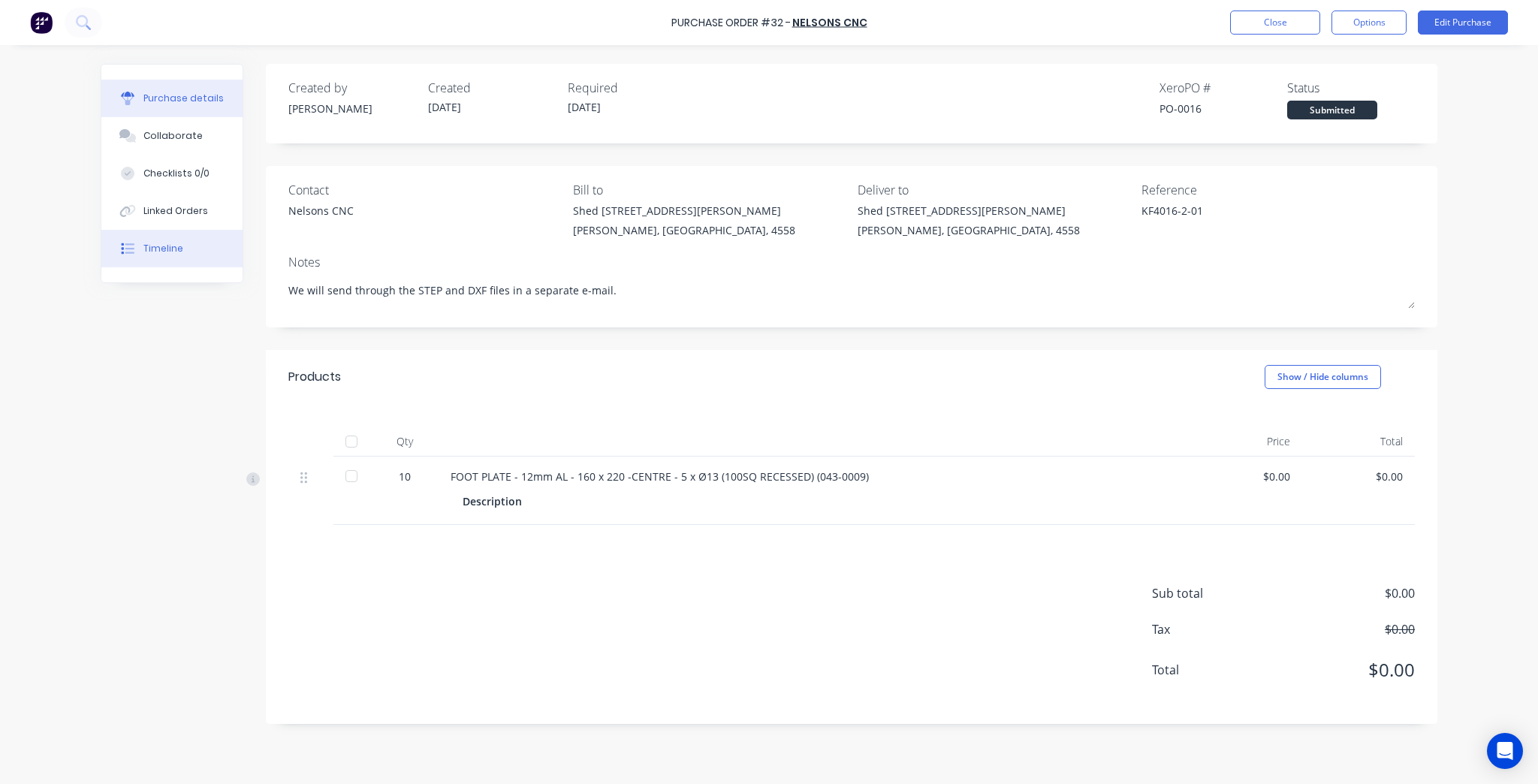
click at [147, 270] on div "Purchase details Collaborate Checklists 0/0 Linked Orders Timeline" at bounding box center [172, 173] width 142 height 218
click at [158, 250] on div "Timeline" at bounding box center [163, 248] width 40 height 14
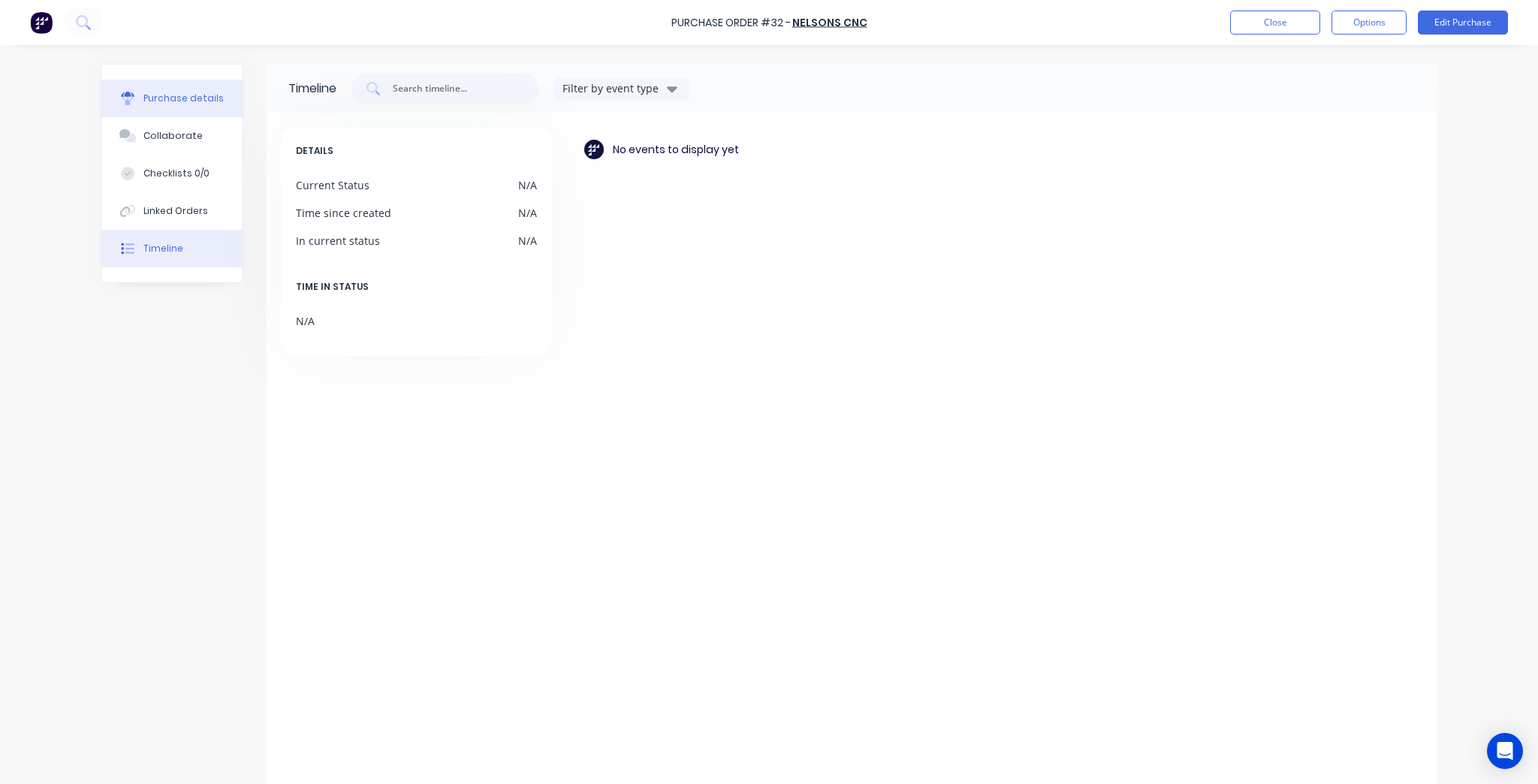
click at [159, 94] on div "Purchase details" at bounding box center [183, 98] width 81 height 14
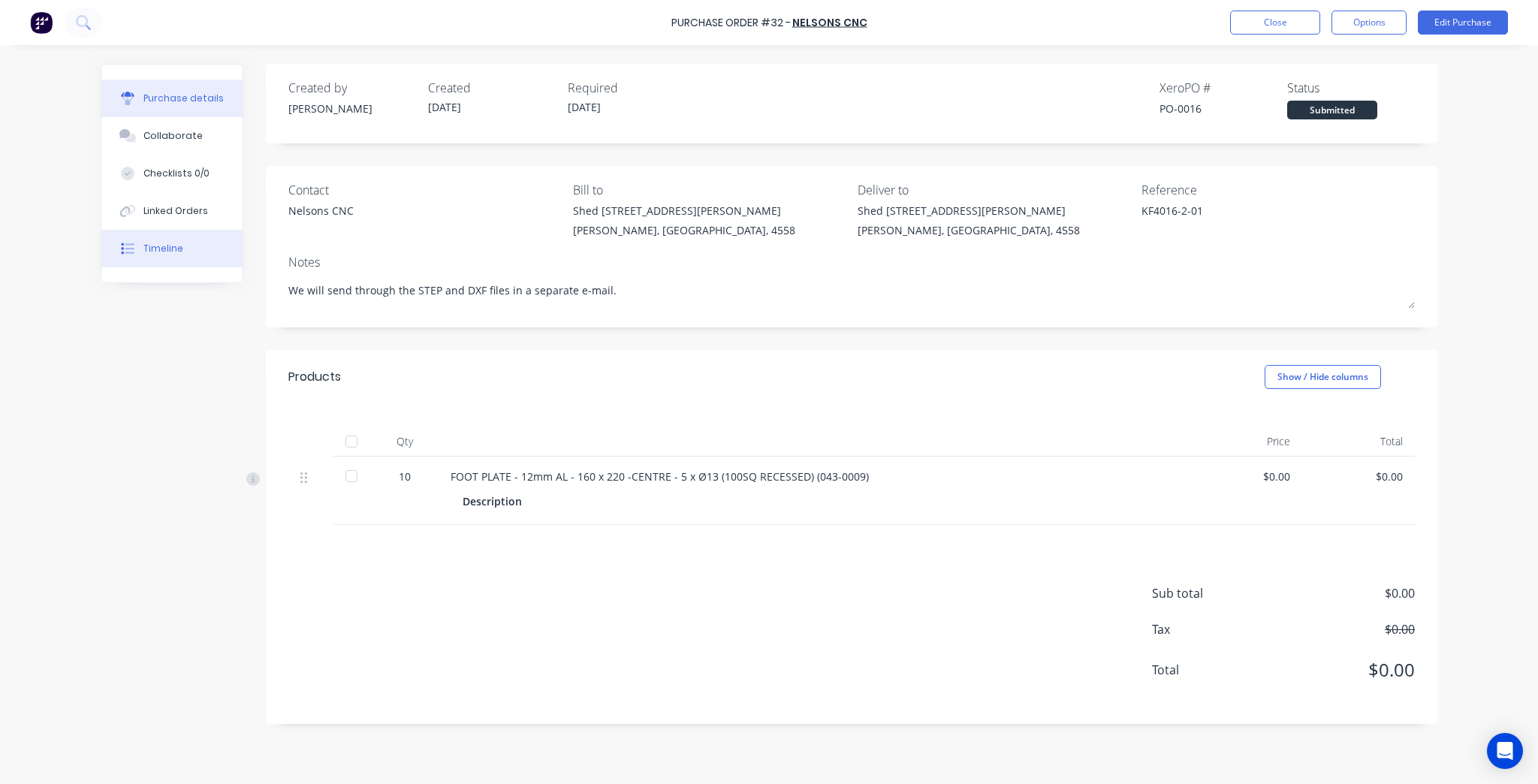
click at [168, 250] on div "Timeline" at bounding box center [163, 248] width 40 height 14
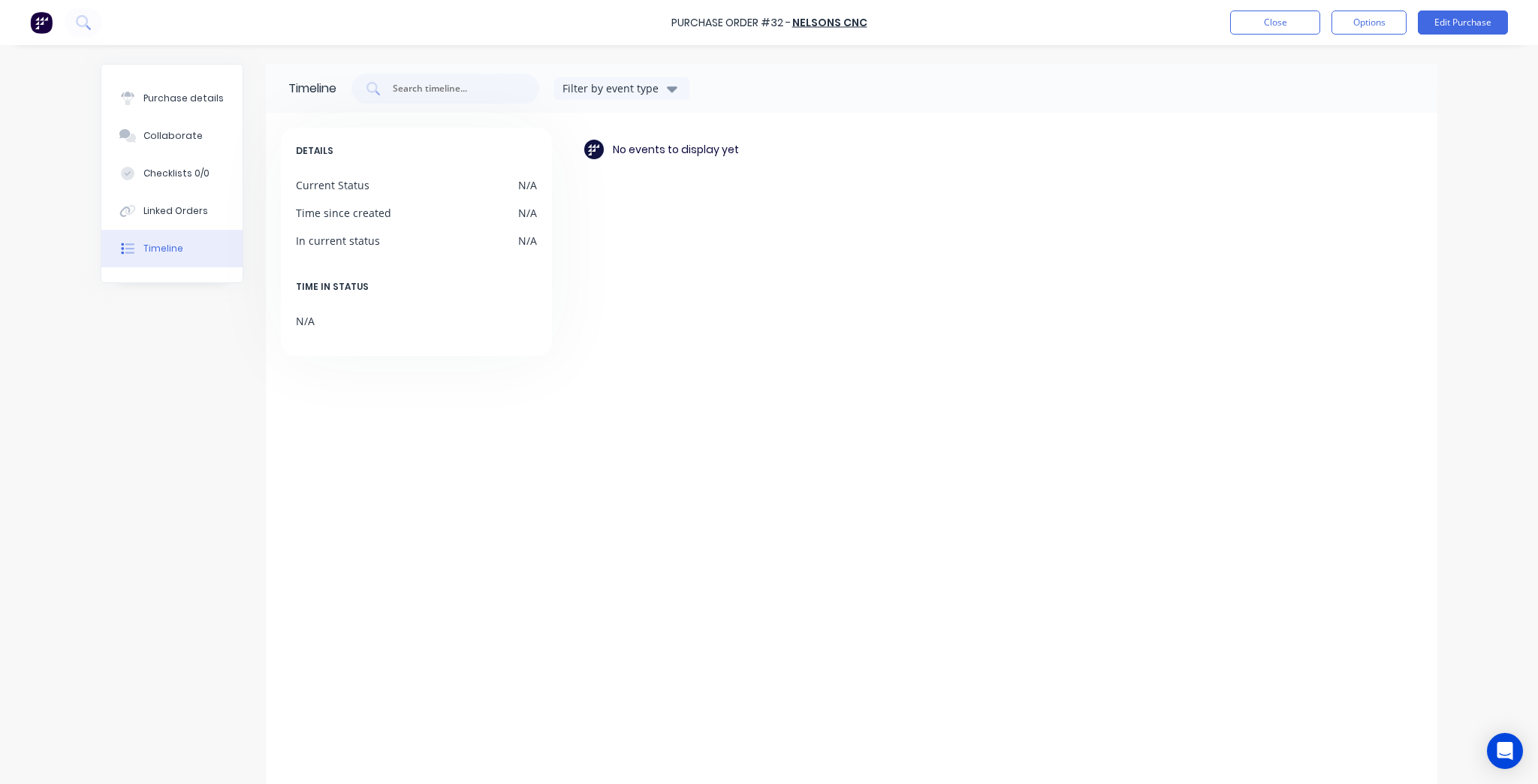
click at [157, 75] on div "Purchase details Collaborate Checklists 0/0 Linked Orders Timeline" at bounding box center [172, 173] width 142 height 218
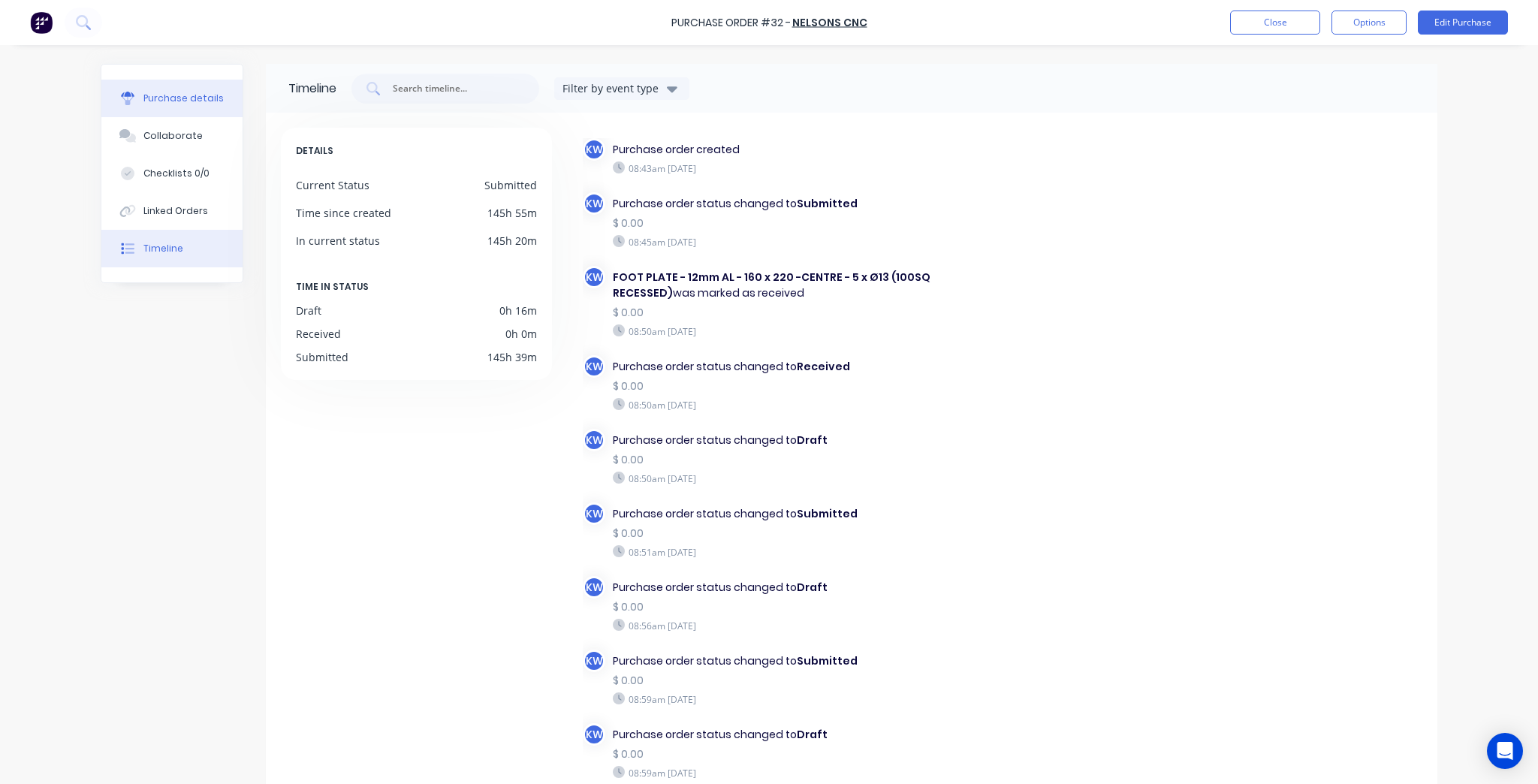
click at [186, 117] on button "Collaborate" at bounding box center [172, 136] width 142 height 37
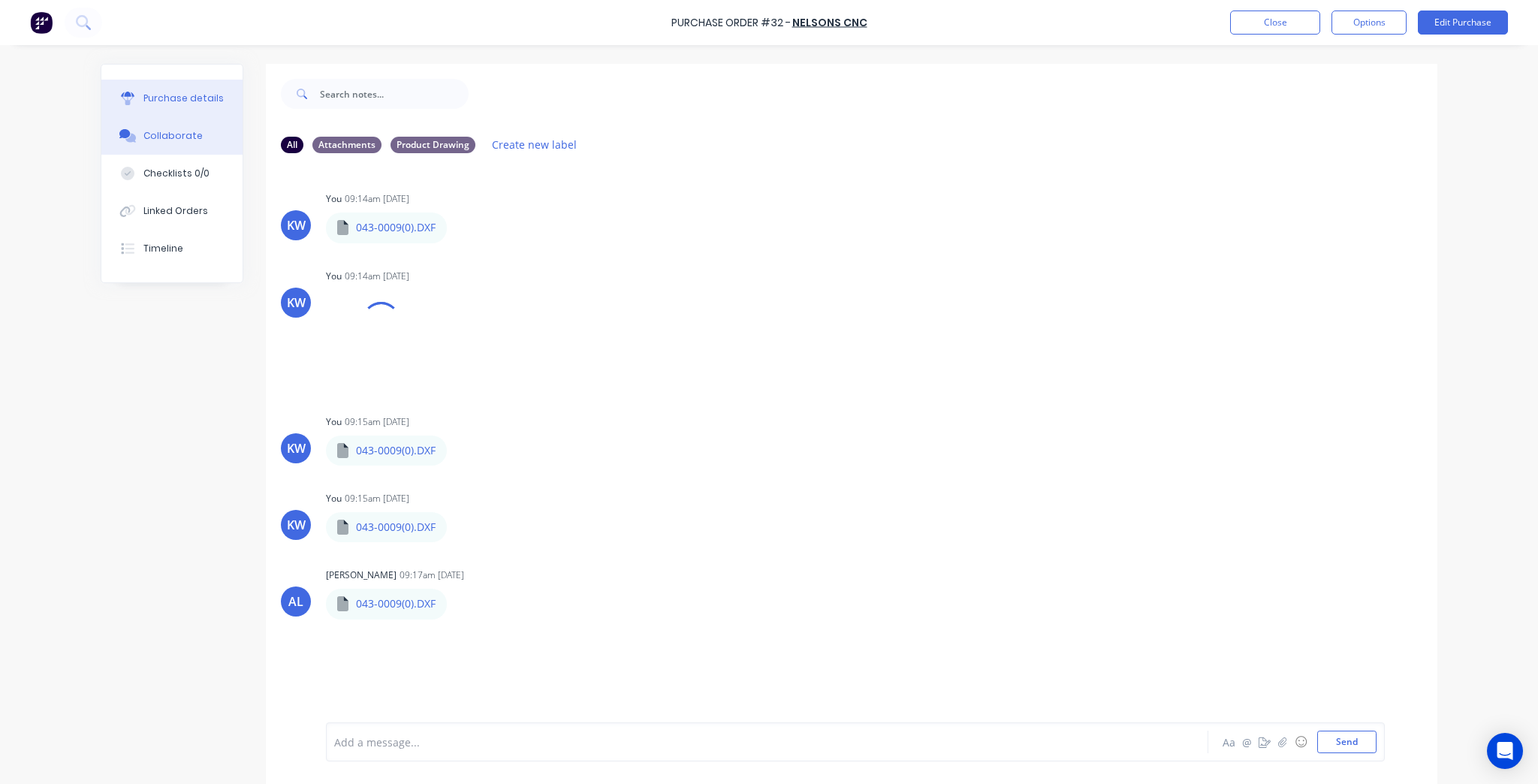
click at [201, 90] on button "Purchase details" at bounding box center [172, 98] width 142 height 37
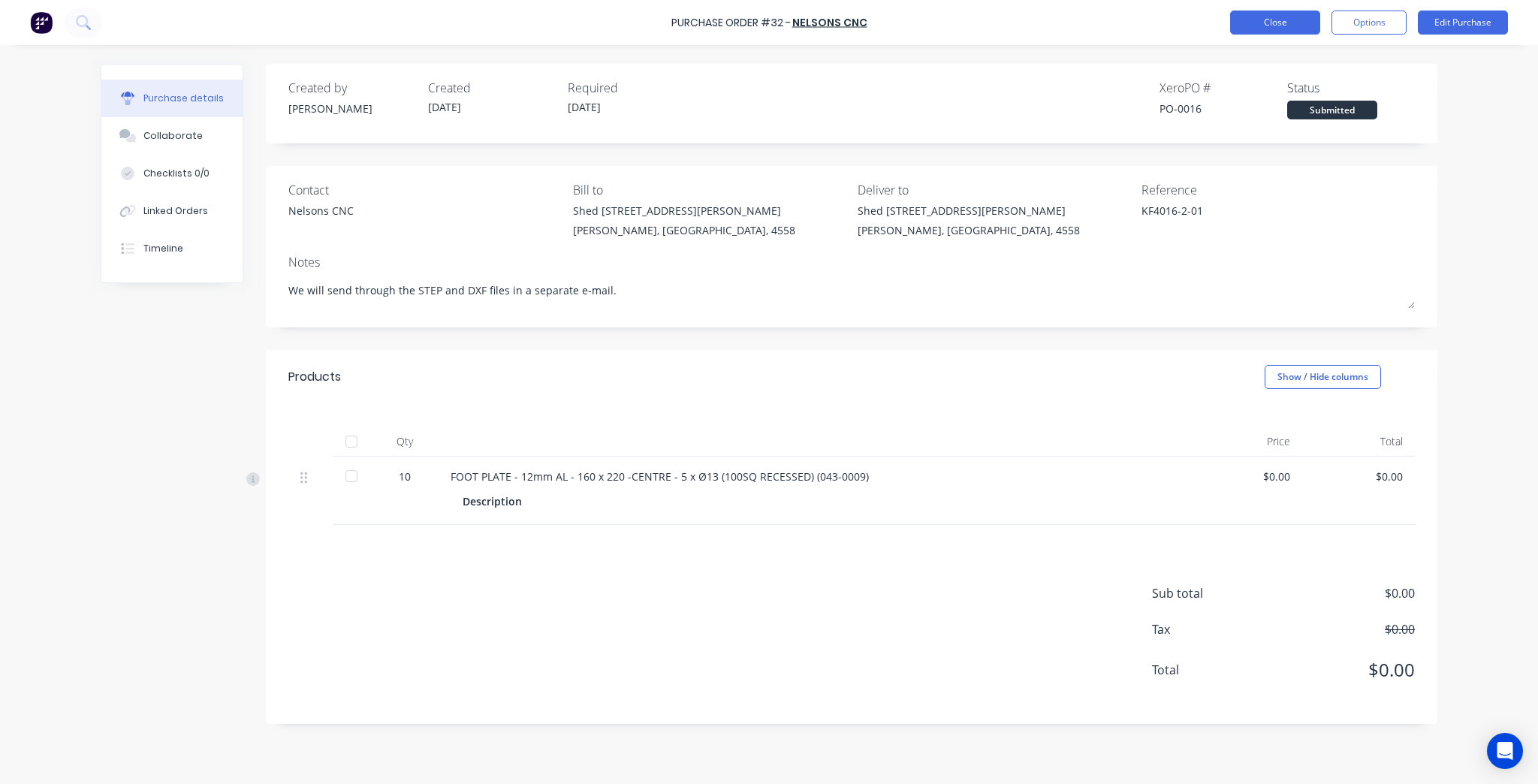
click at [1288, 24] on button "Close" at bounding box center [1275, 23] width 90 height 24
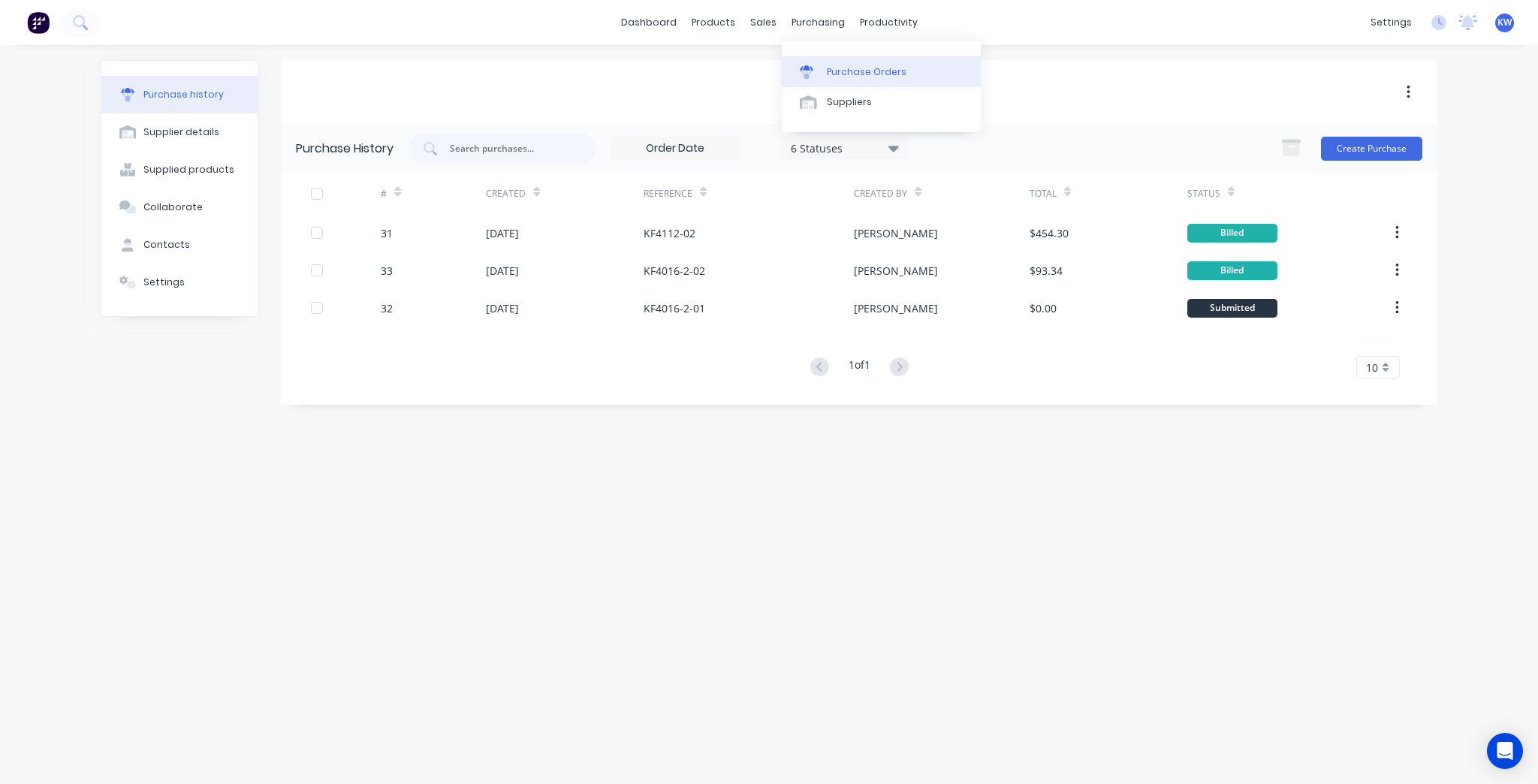
click at [817, 56] on link "Purchase Orders" at bounding box center [881, 71] width 199 height 30
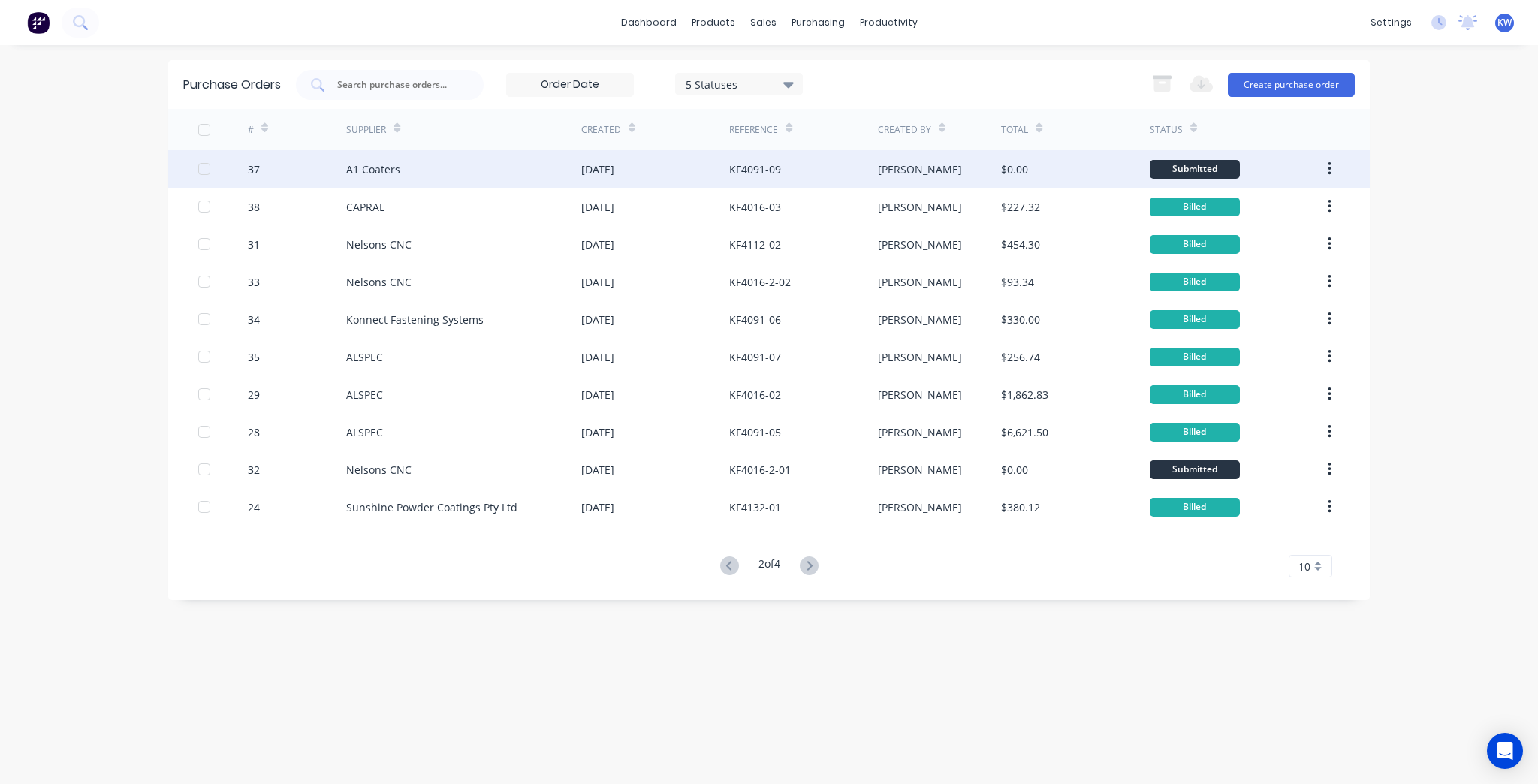
click at [935, 177] on div "[PERSON_NAME]" at bounding box center [939, 169] width 124 height 37
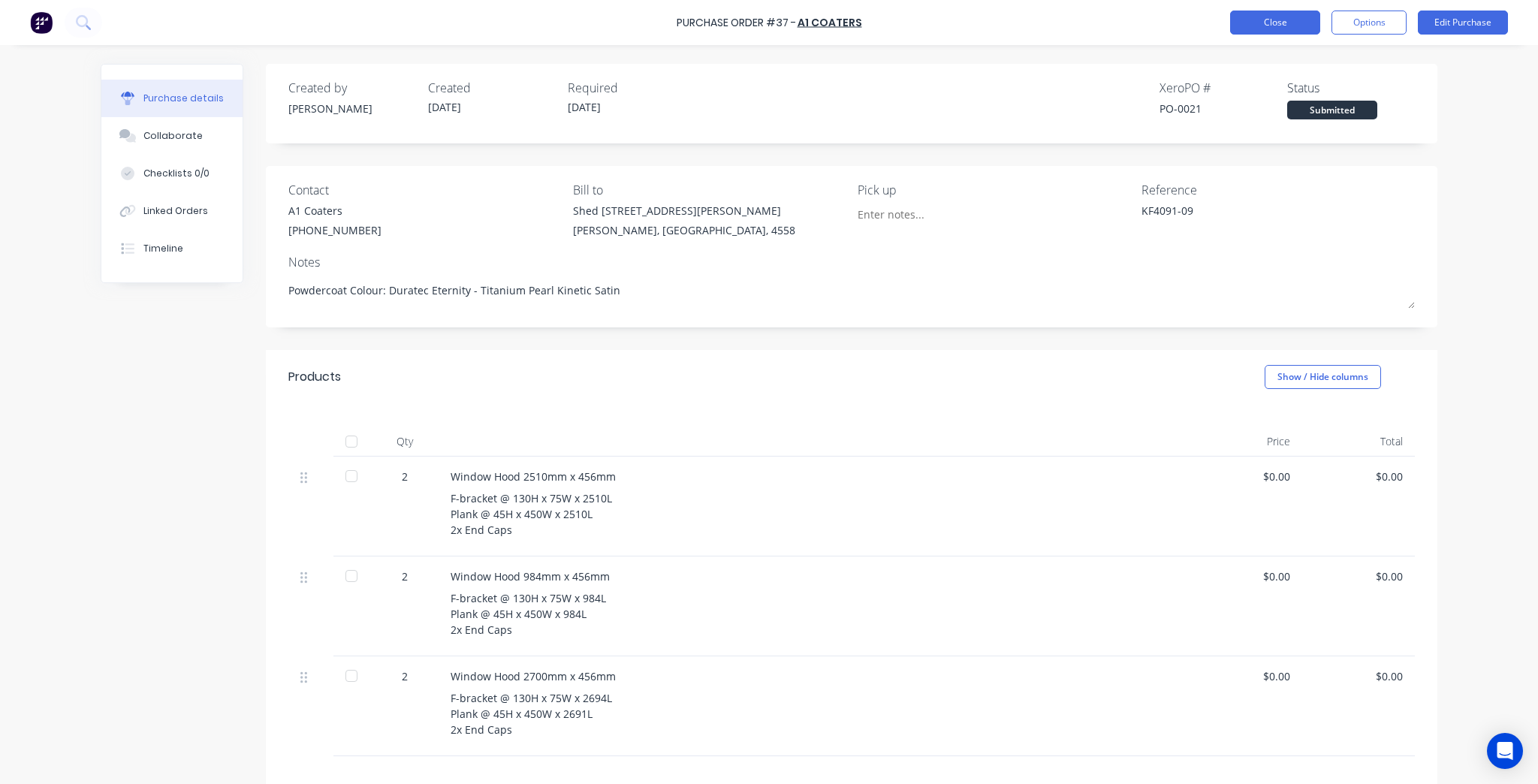
click at [1266, 27] on button "Close" at bounding box center [1275, 23] width 90 height 24
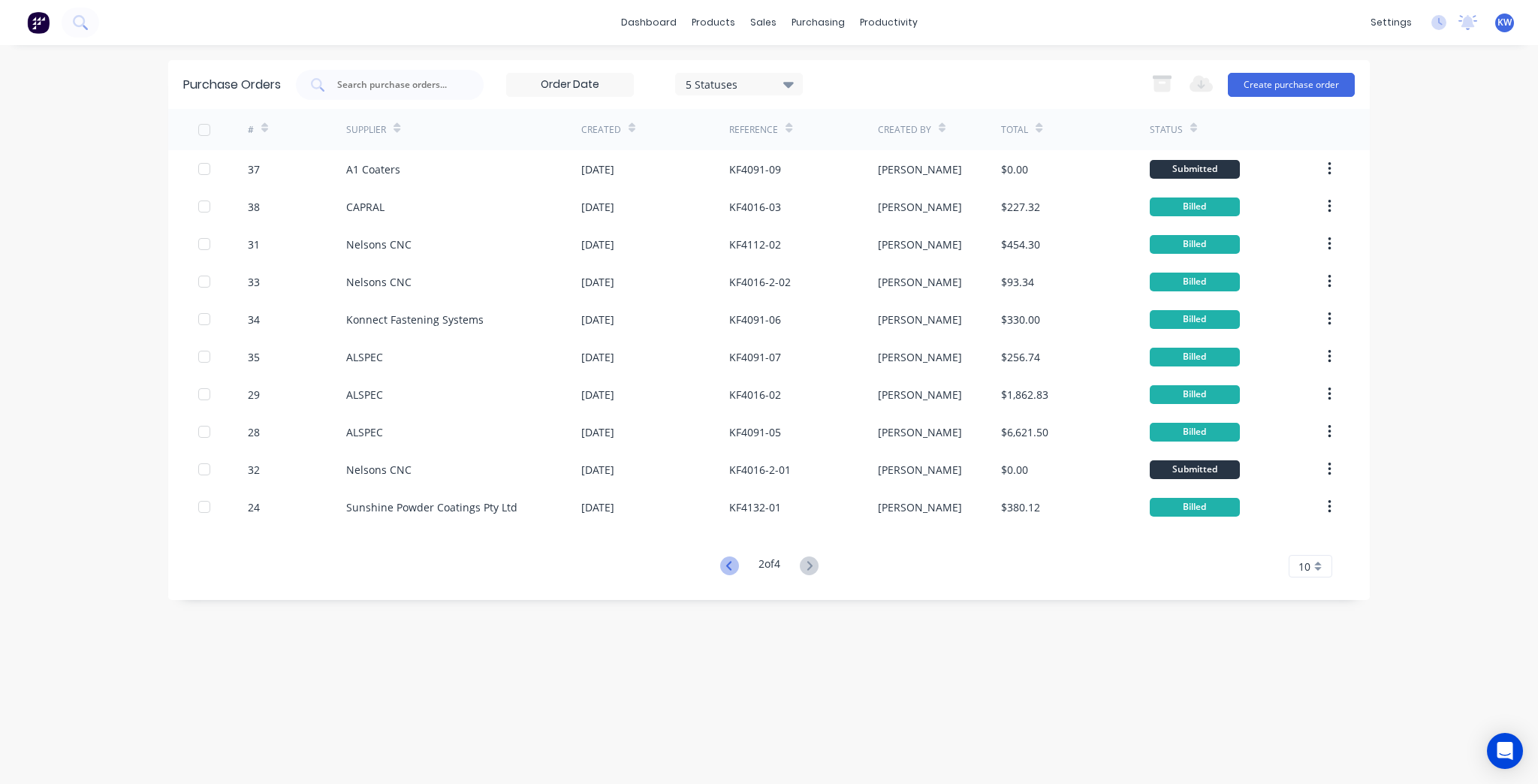
click at [725, 564] on icon at bounding box center [728, 565] width 5 height 9
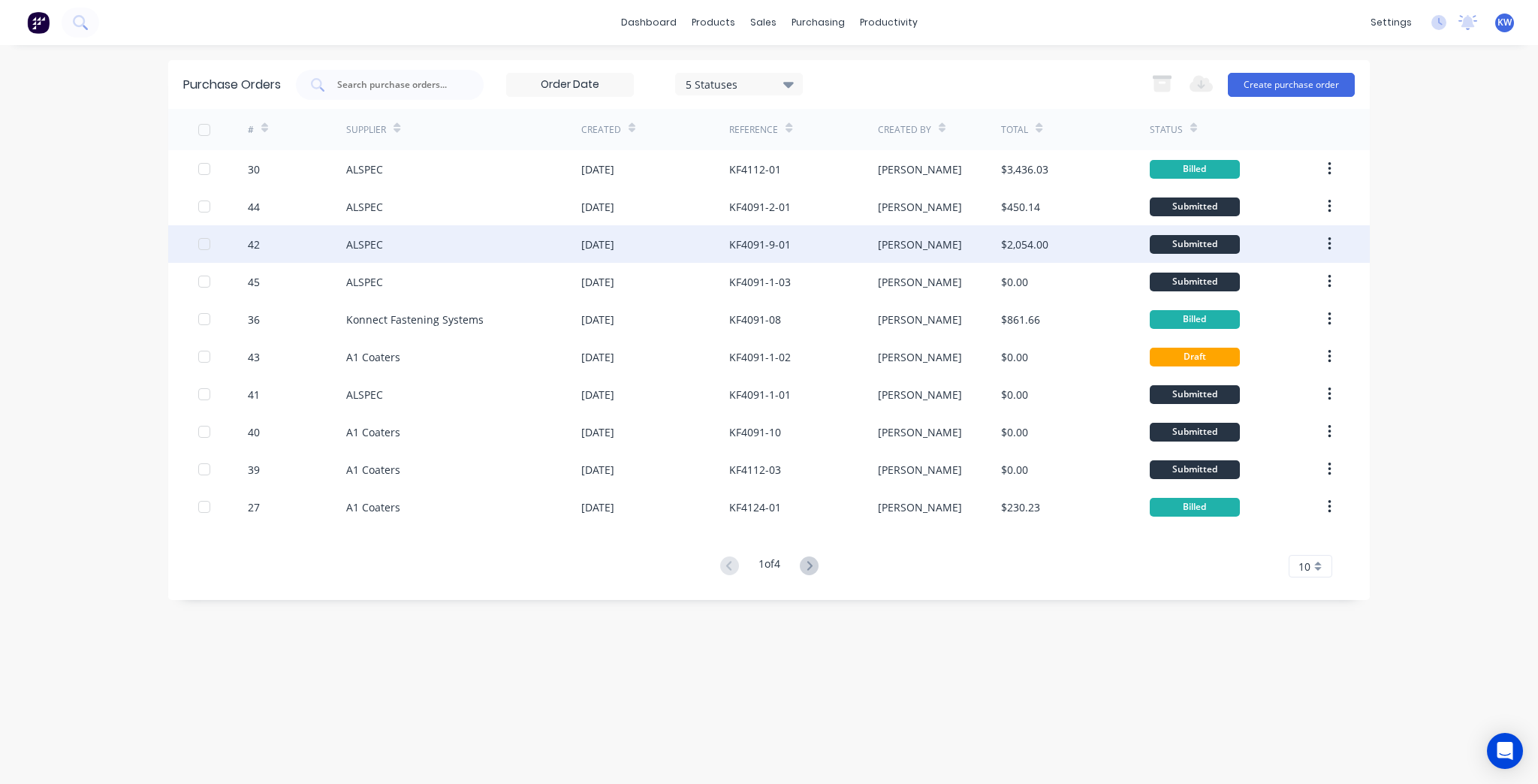
click at [892, 259] on div "[PERSON_NAME]" at bounding box center [939, 244] width 124 height 37
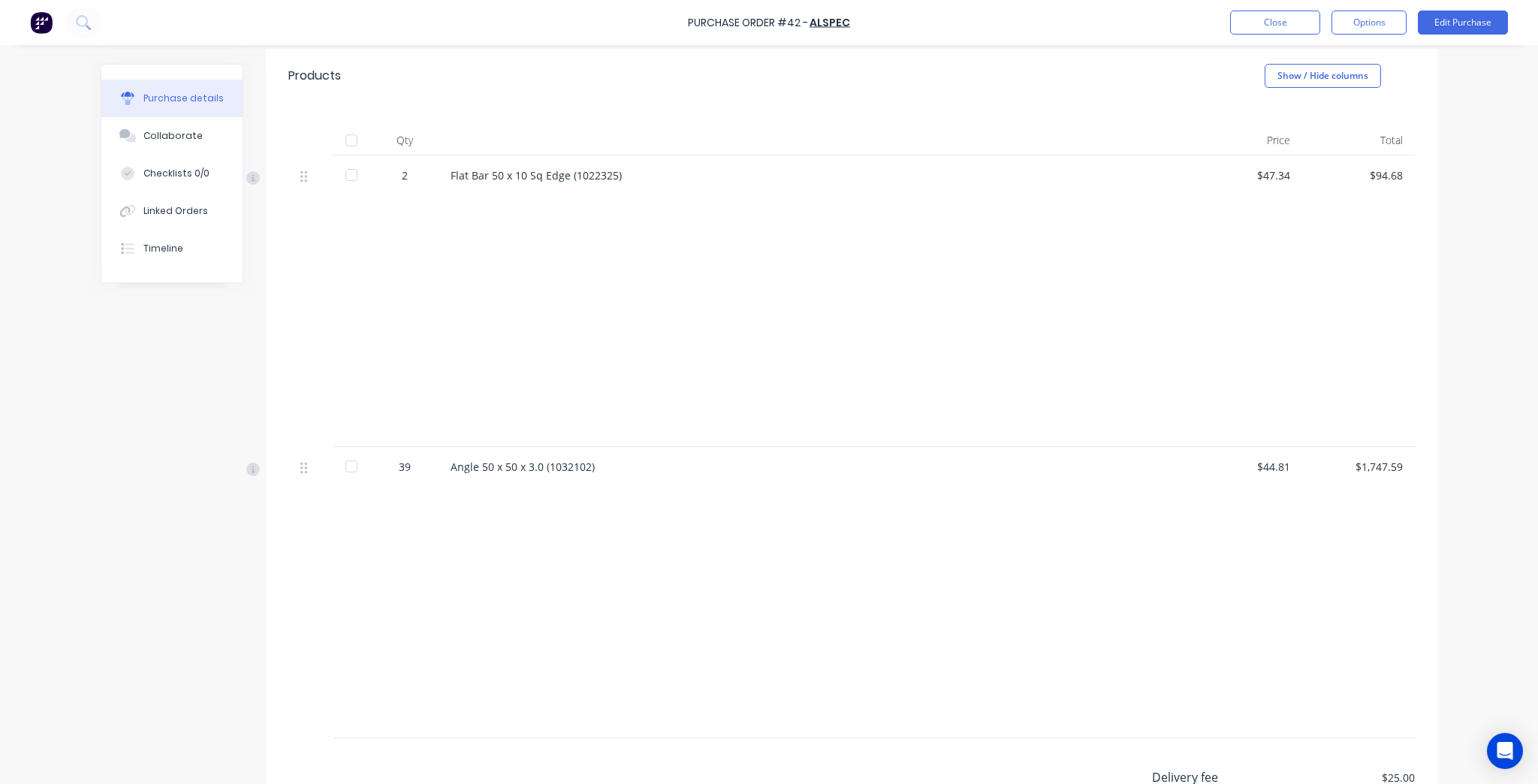
scroll to position [181, 0]
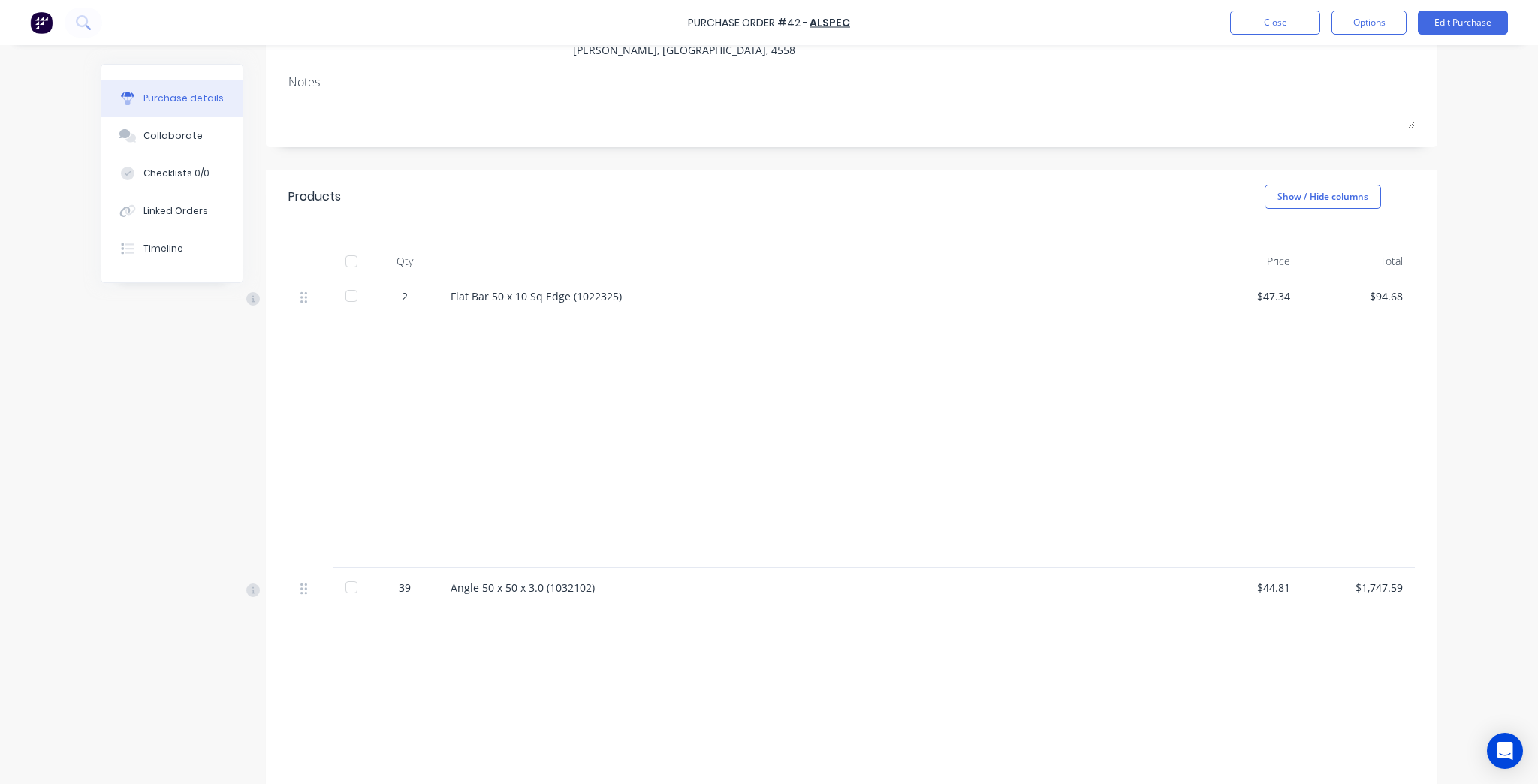
click at [342, 298] on div at bounding box center [351, 295] width 30 height 30
click at [348, 586] on div at bounding box center [351, 587] width 30 height 30
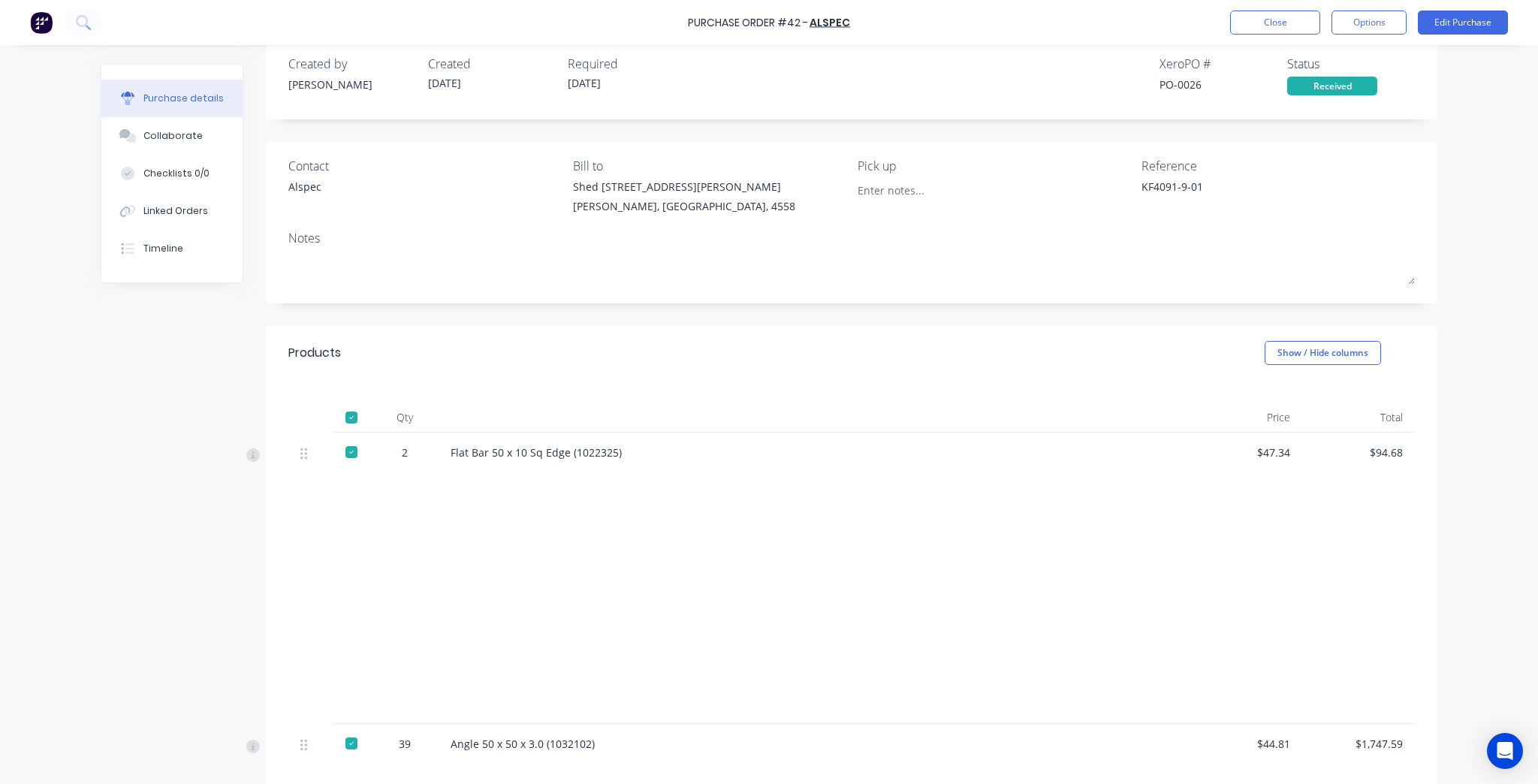
click at [1360, 36] on div "Purchase Order #42 - ALSPEC Close Options Edit Purchase" at bounding box center [769, 22] width 1538 height 45
click at [1362, 20] on button "Options" at bounding box center [1369, 23] width 75 height 24
click at [1310, 94] on div "Convert to Bill" at bounding box center [1335, 91] width 115 height 22
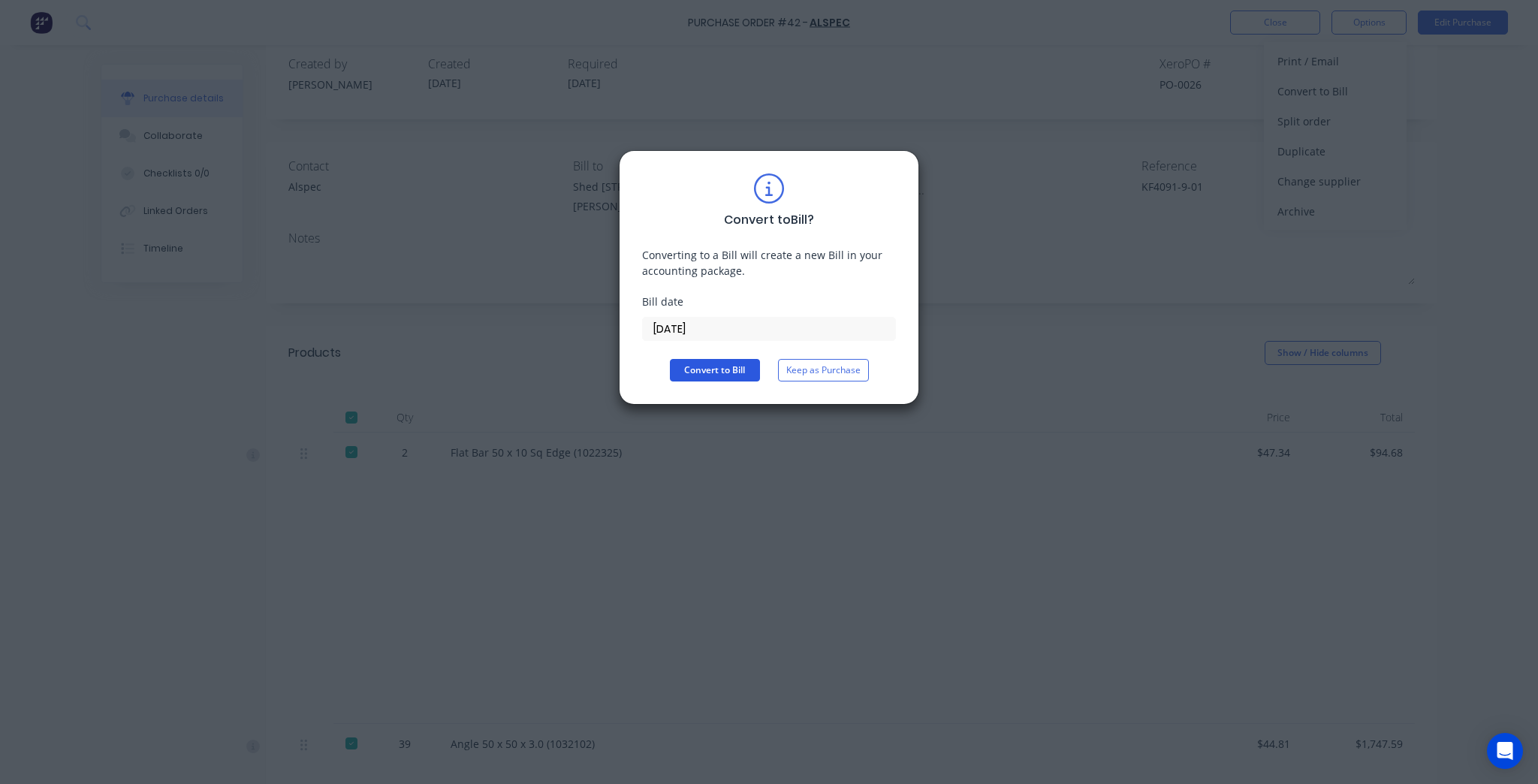
click at [689, 376] on button "Convert to Bill" at bounding box center [715, 370] width 90 height 23
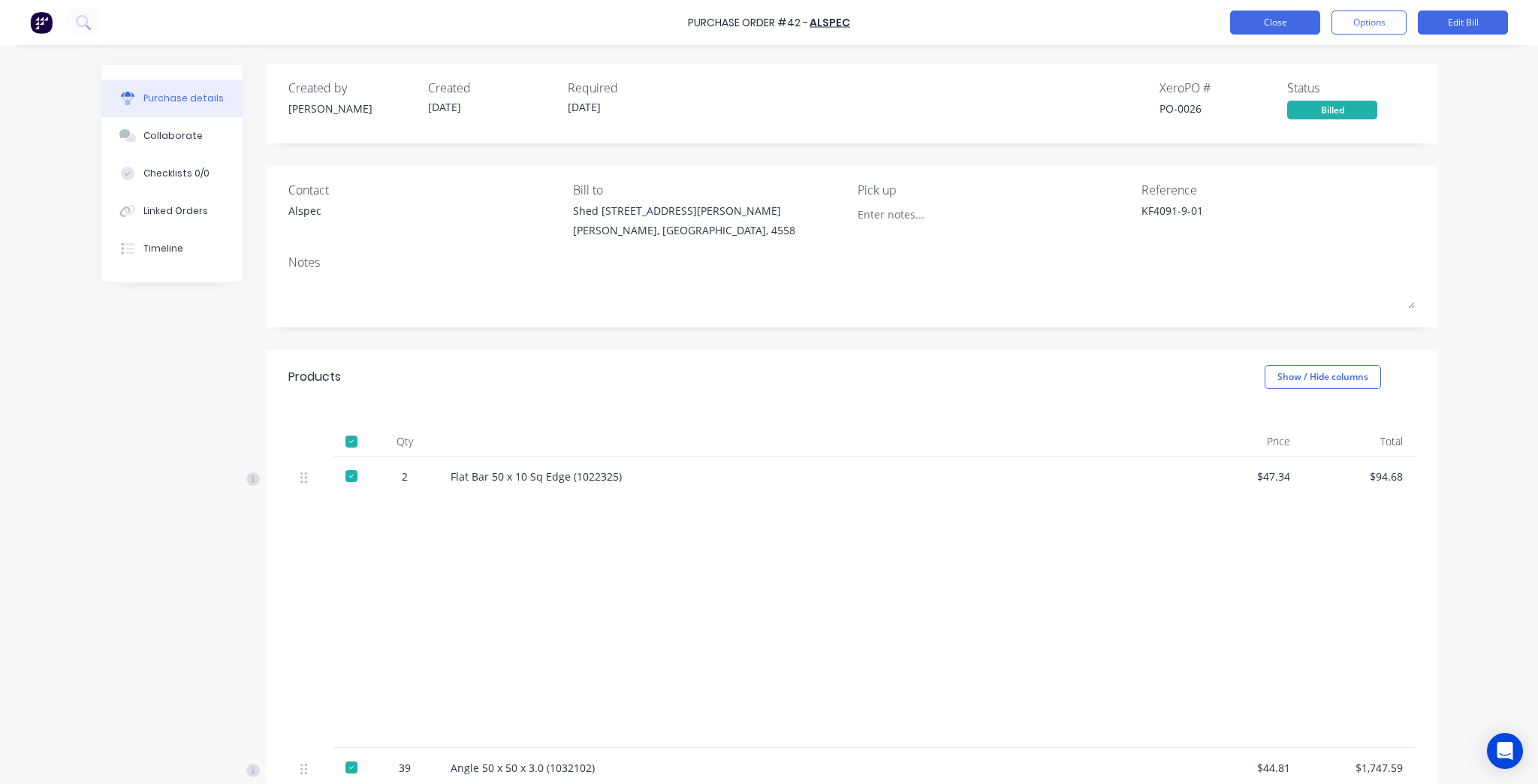
click at [1244, 33] on button "Close" at bounding box center [1275, 23] width 90 height 24
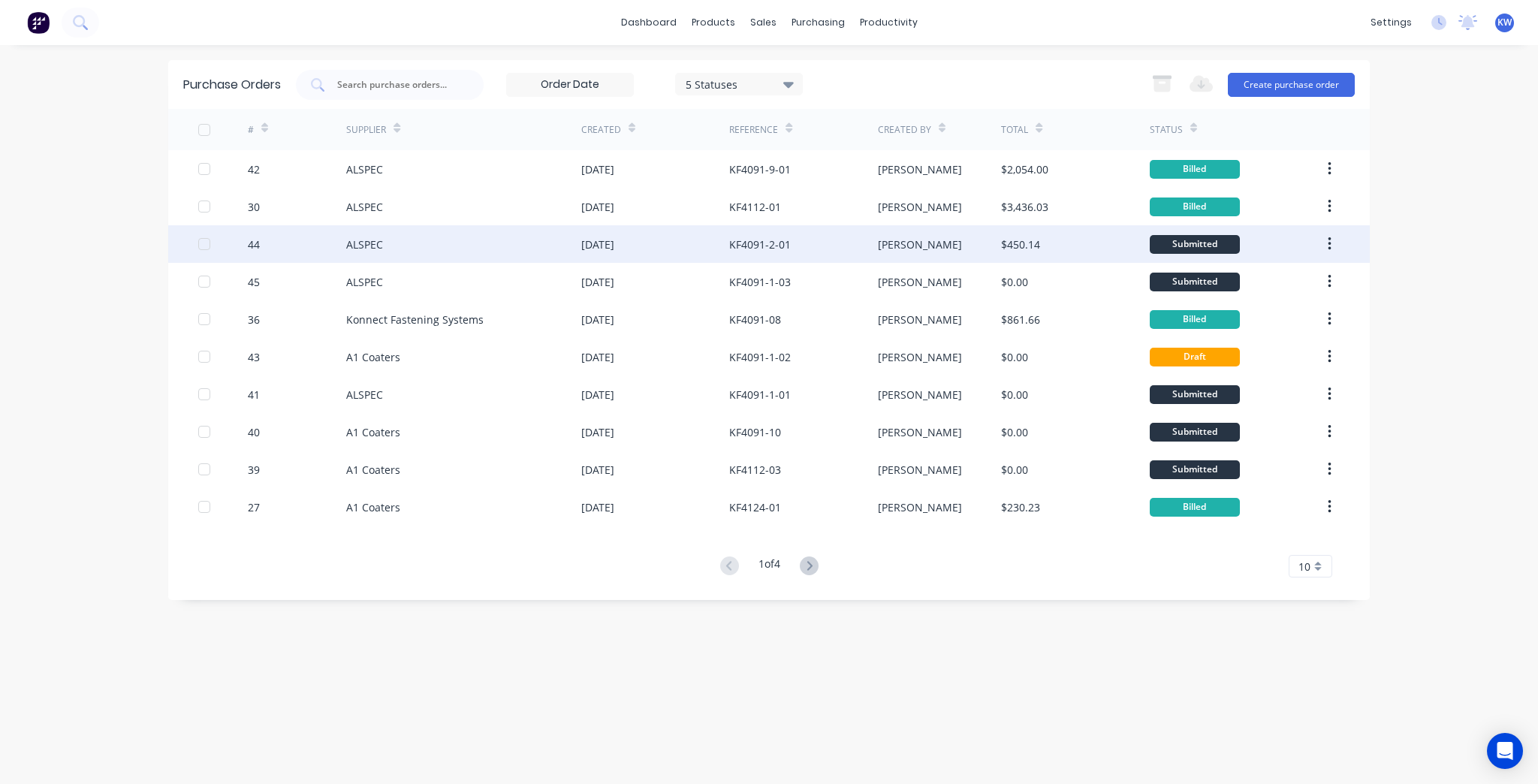
click at [804, 257] on div "KF4091-2-01" at bounding box center [804, 244] width 148 height 37
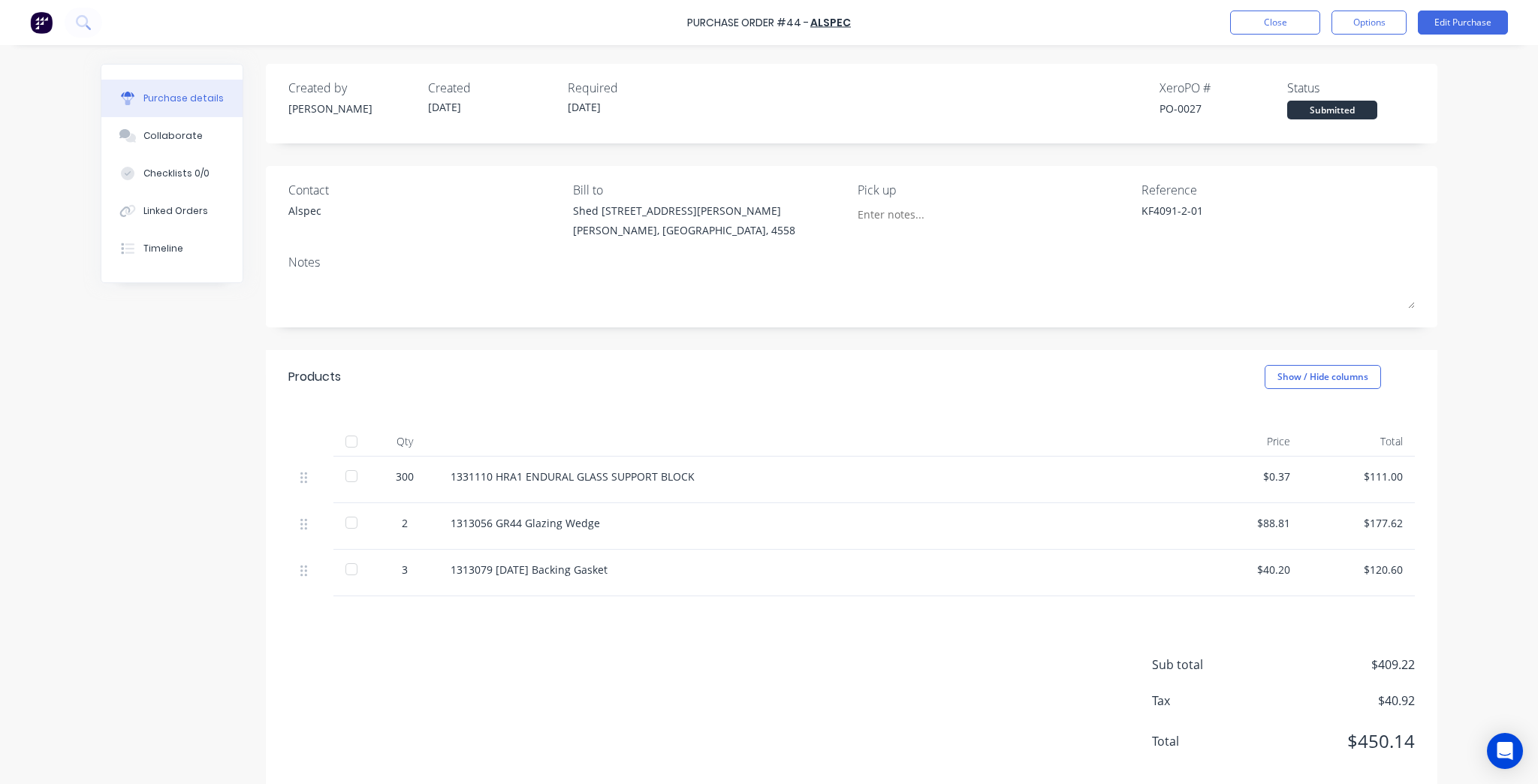
click at [344, 477] on div at bounding box center [351, 476] width 30 height 30
click at [343, 524] on div at bounding box center [351, 522] width 30 height 30
click at [341, 564] on div at bounding box center [351, 568] width 30 height 30
click at [1374, 27] on button "Options" at bounding box center [1369, 23] width 75 height 24
click at [1358, 89] on div "Convert to Bill" at bounding box center [1335, 91] width 115 height 22
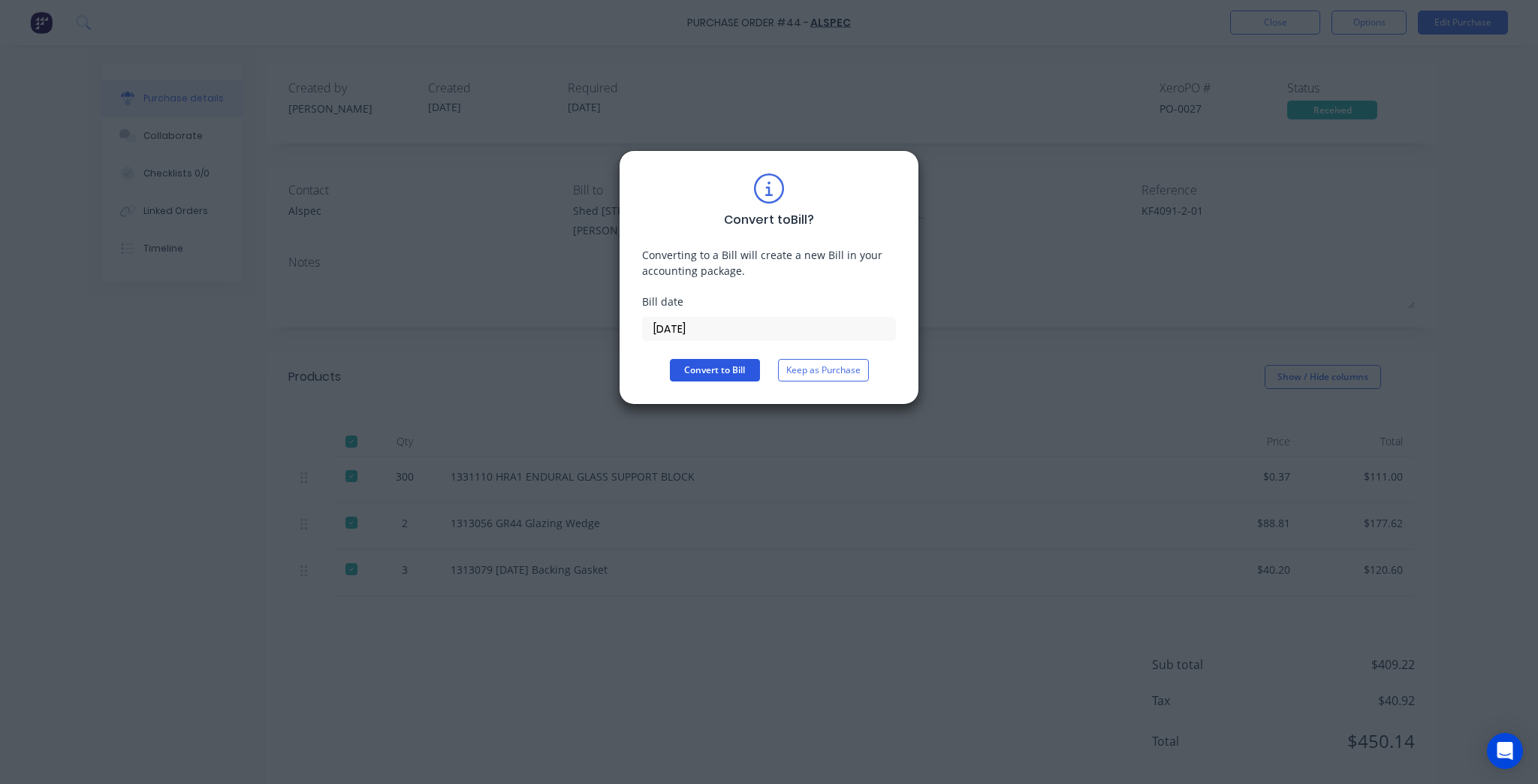
click at [751, 373] on button "Convert to Bill" at bounding box center [715, 370] width 90 height 23
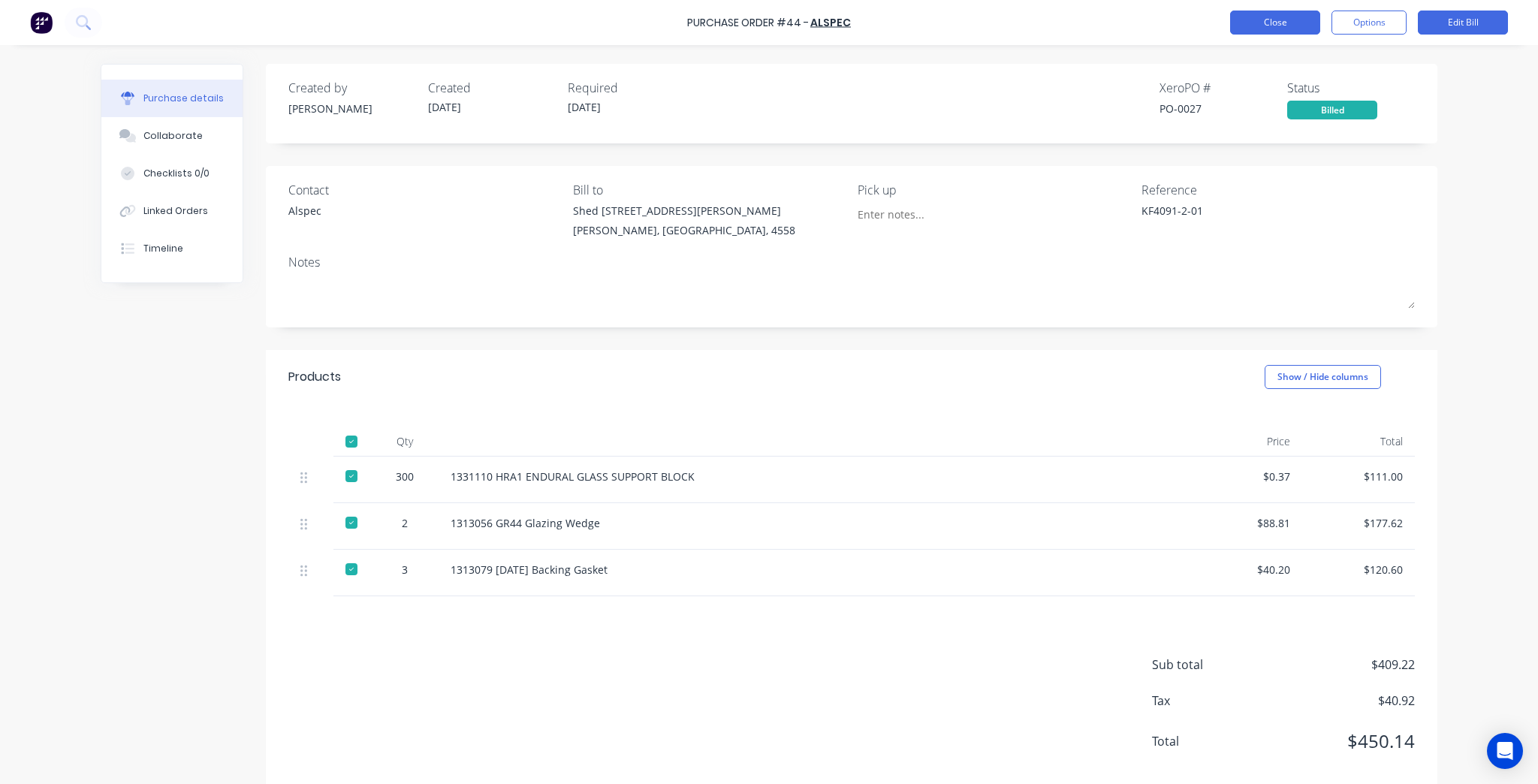
click at [1270, 28] on button "Close" at bounding box center [1275, 23] width 90 height 24
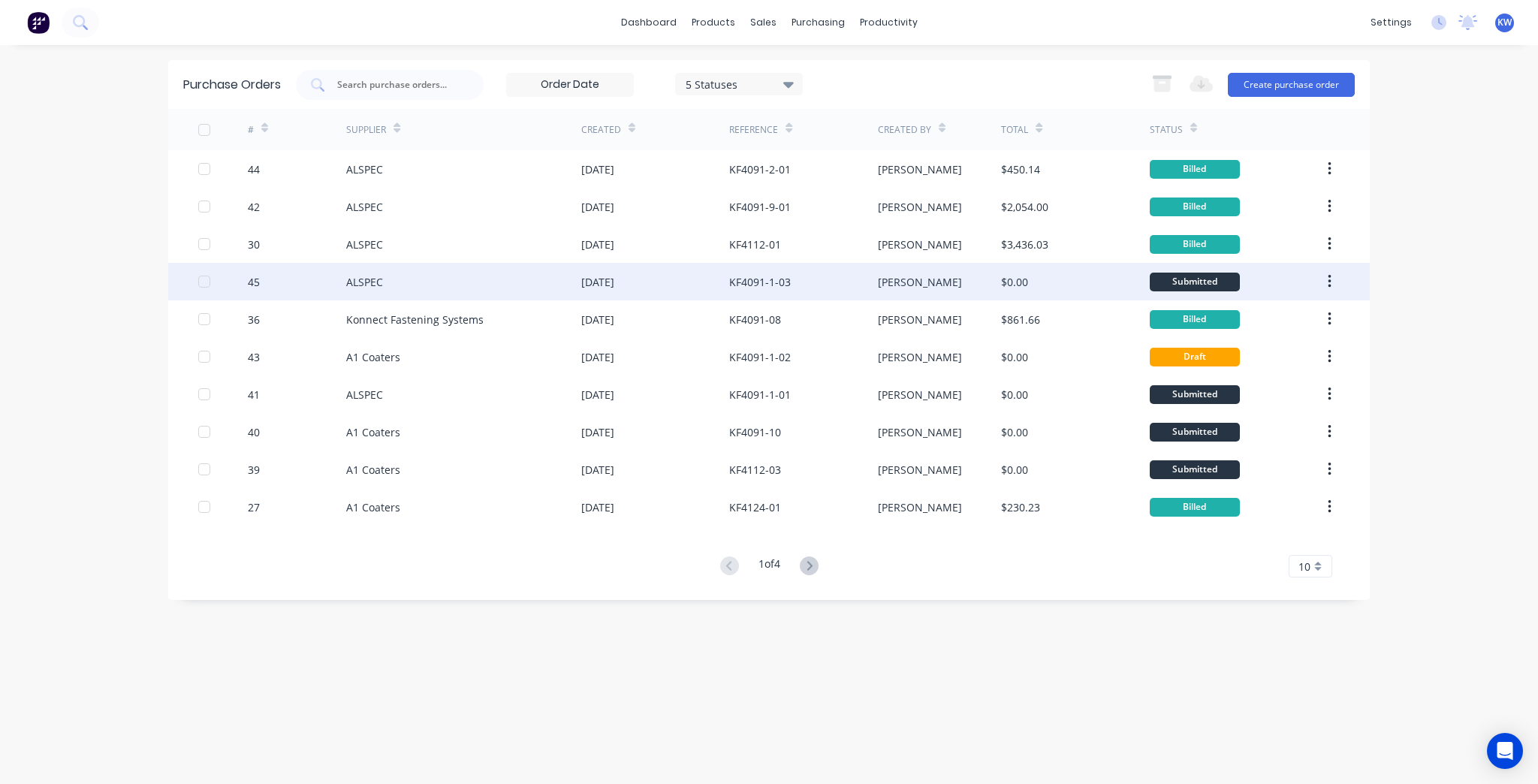
click at [982, 282] on div "[PERSON_NAME]" at bounding box center [939, 281] width 124 height 37
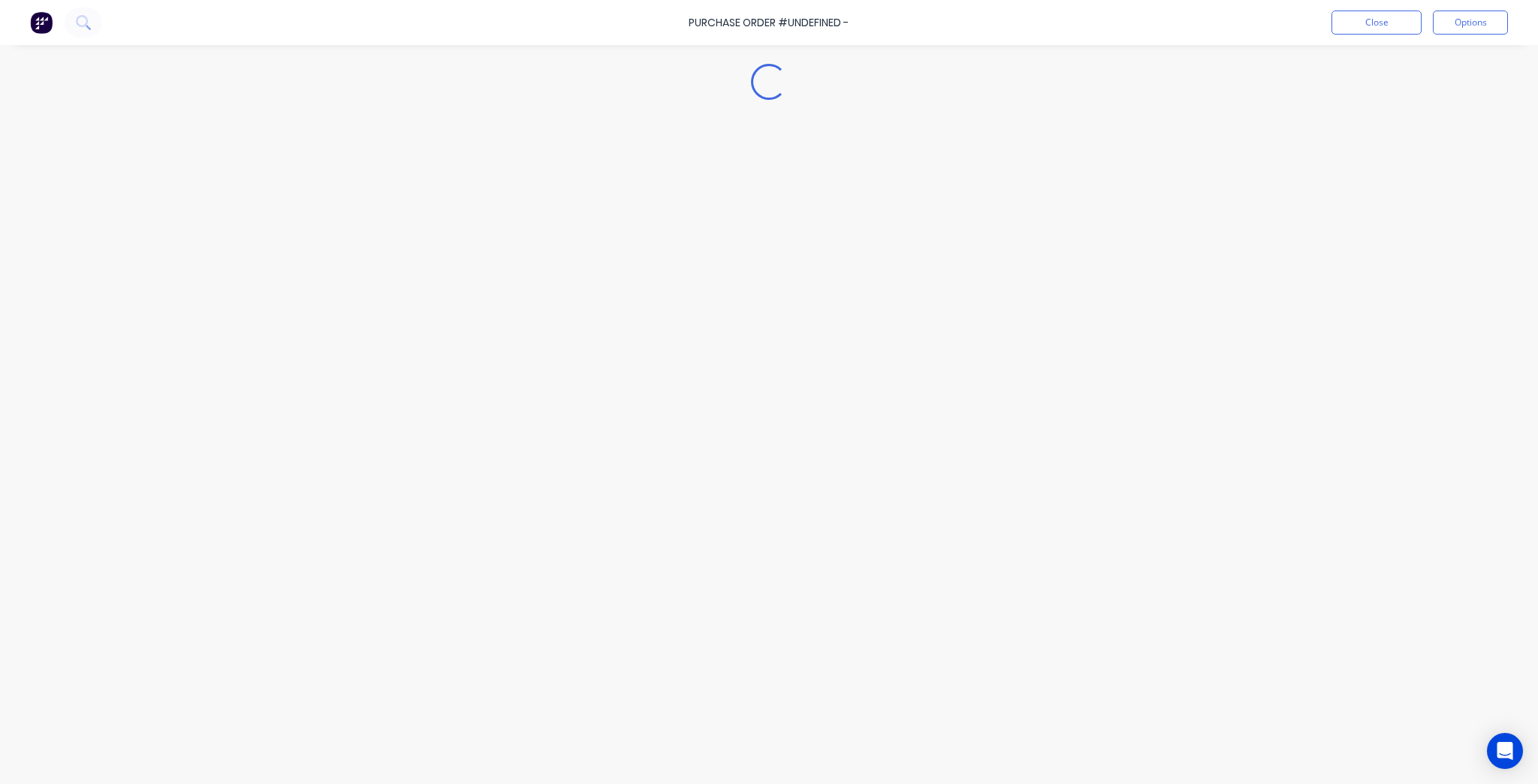
type textarea "x"
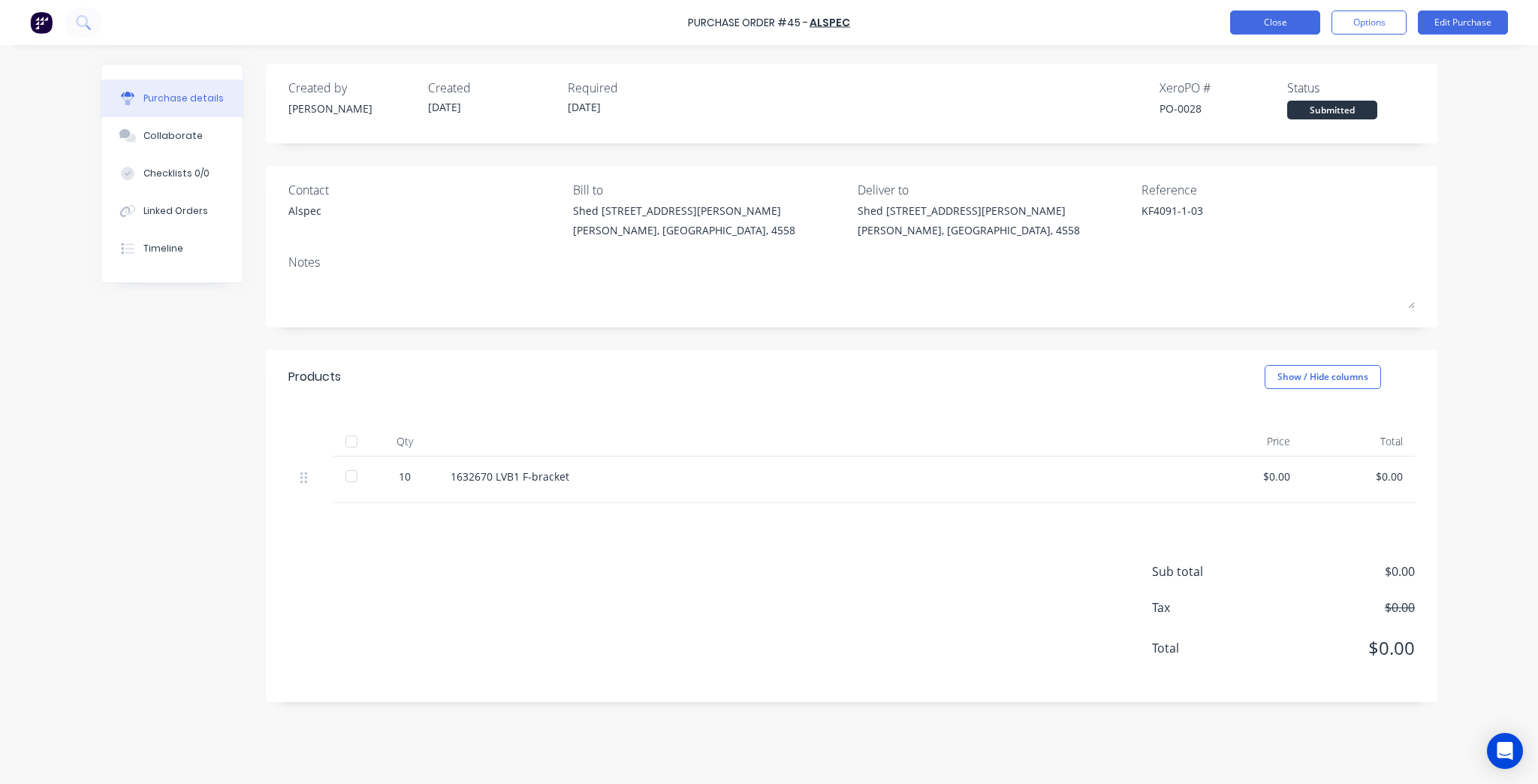
click at [1260, 24] on button "Close" at bounding box center [1275, 23] width 90 height 24
